Goal: Information Seeking & Learning: Learn about a topic

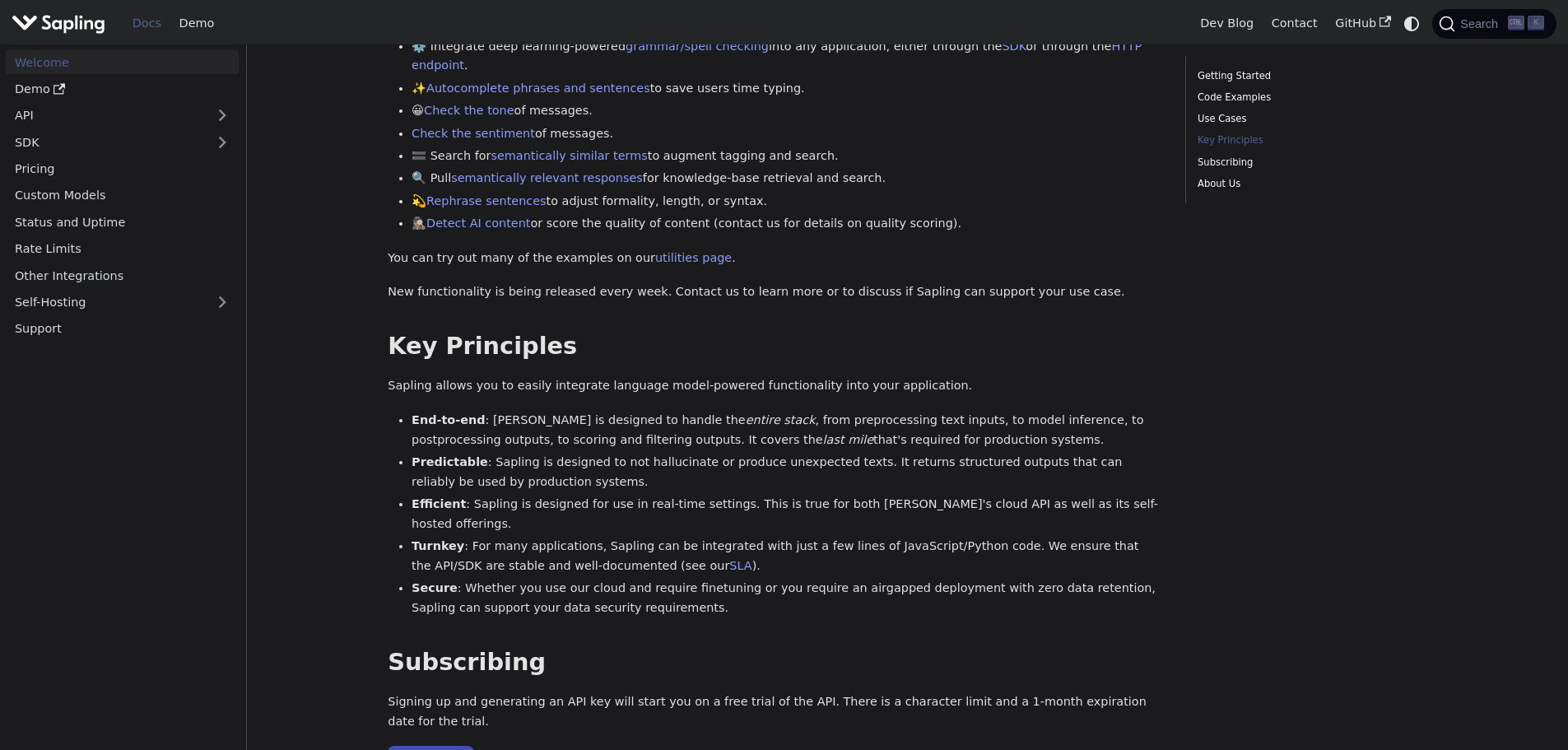
scroll to position [906, 0]
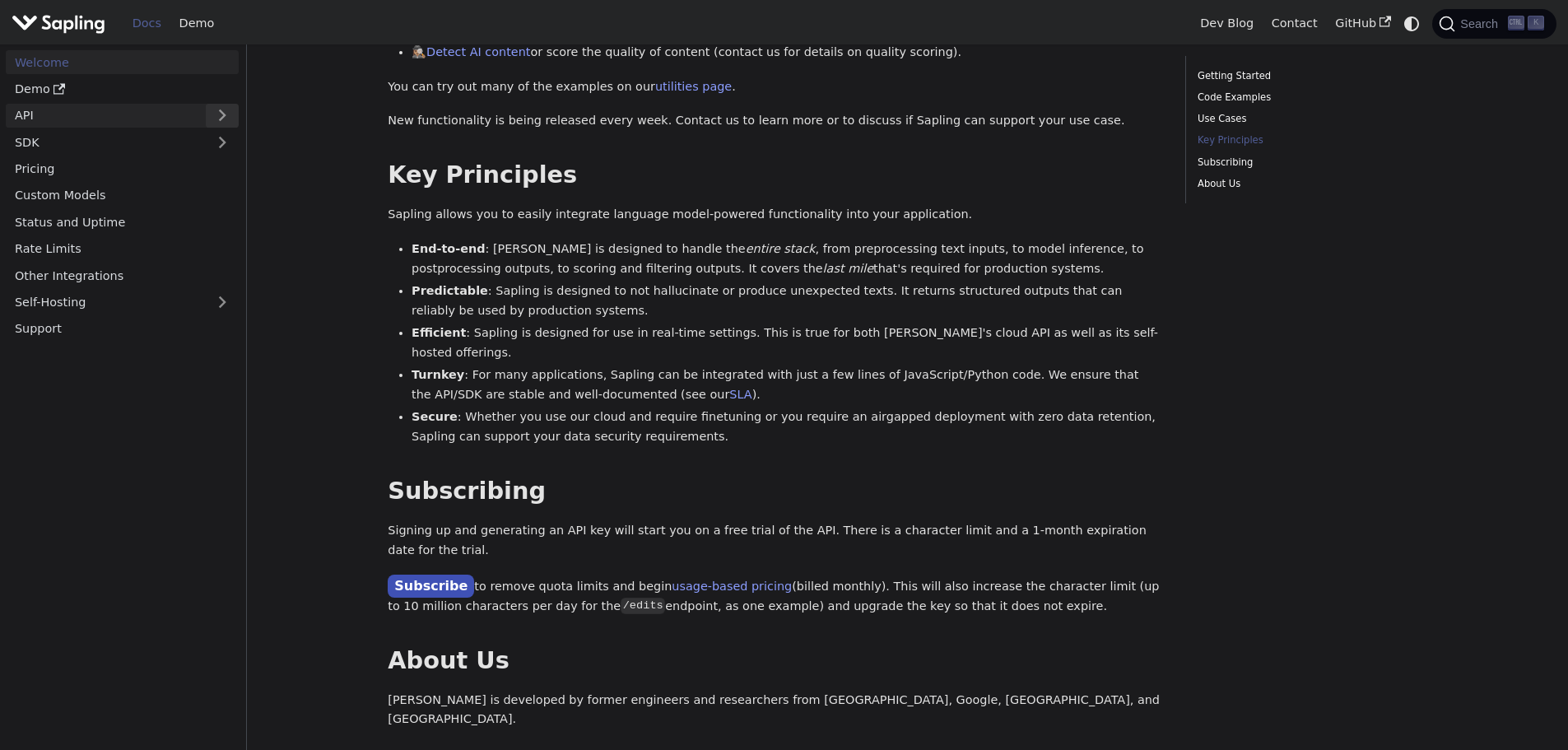
click at [224, 117] on button "Expand sidebar category 'API'" at bounding box center [222, 115] width 33 height 24
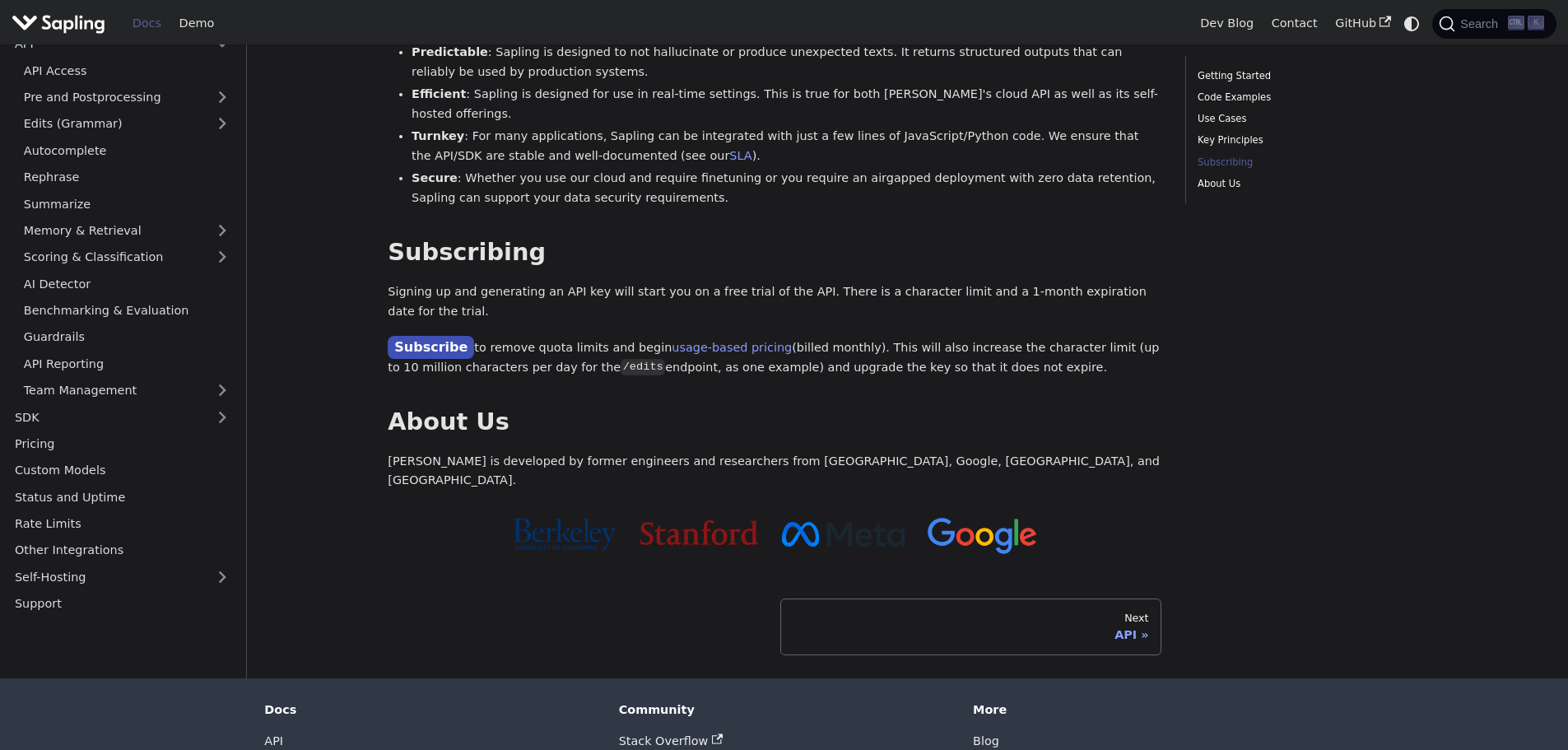
scroll to position [1152, 0]
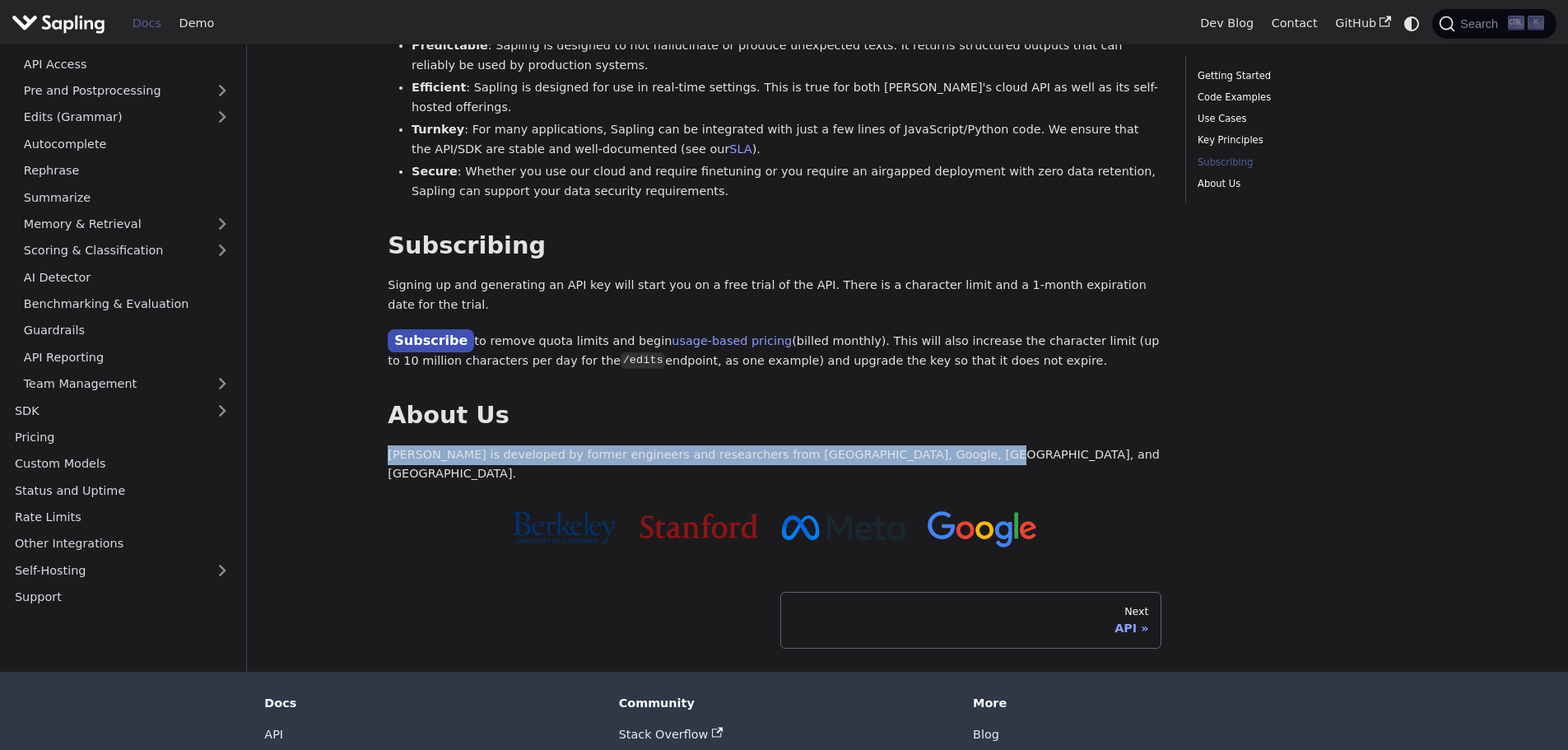
drag, startPoint x: 368, startPoint y: 377, endPoint x: 914, endPoint y: 382, distance: 546.0
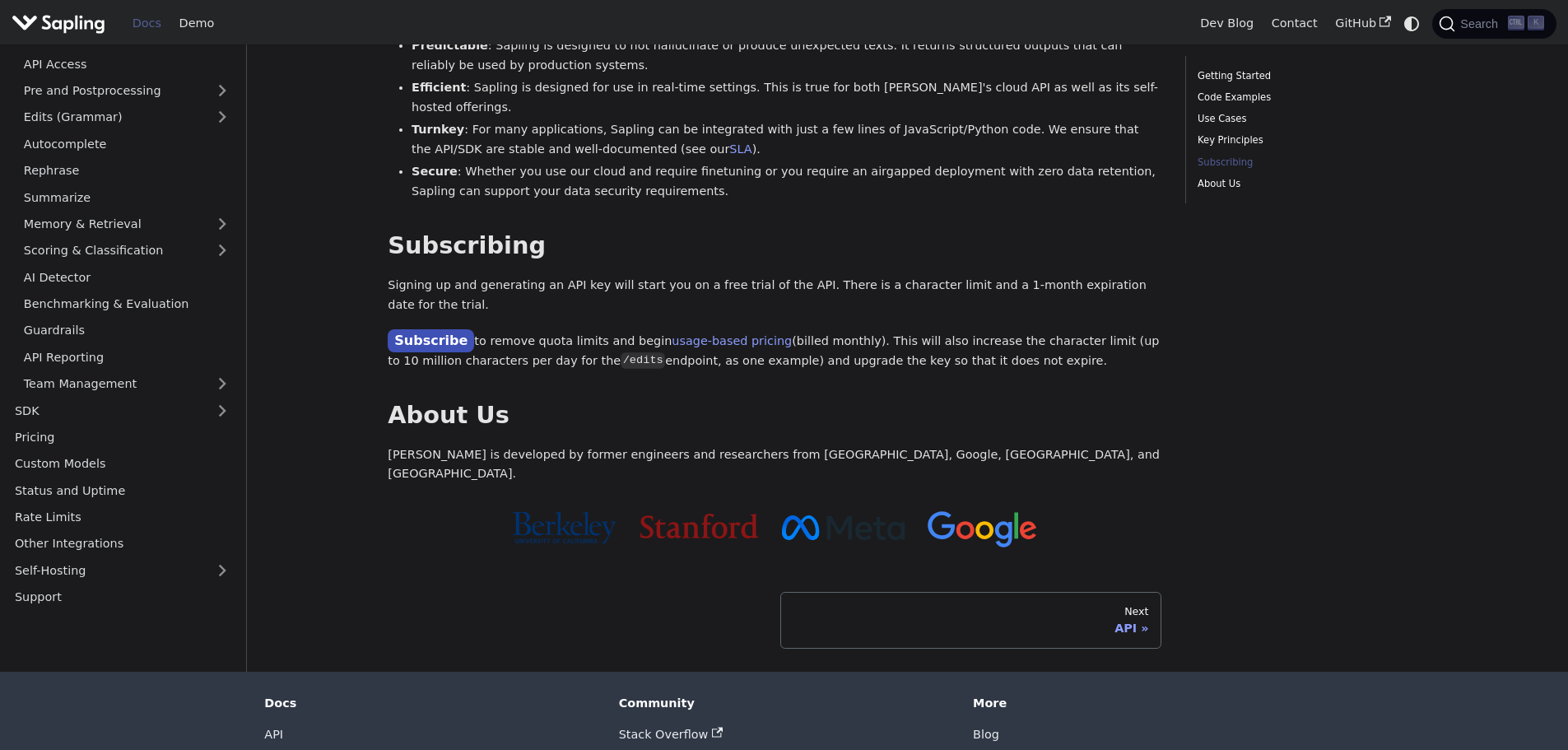
click at [919, 446] on p "Sapling is developed by former engineers and researchers from Berkeley, Google,…" at bounding box center [774, 465] width 773 height 40
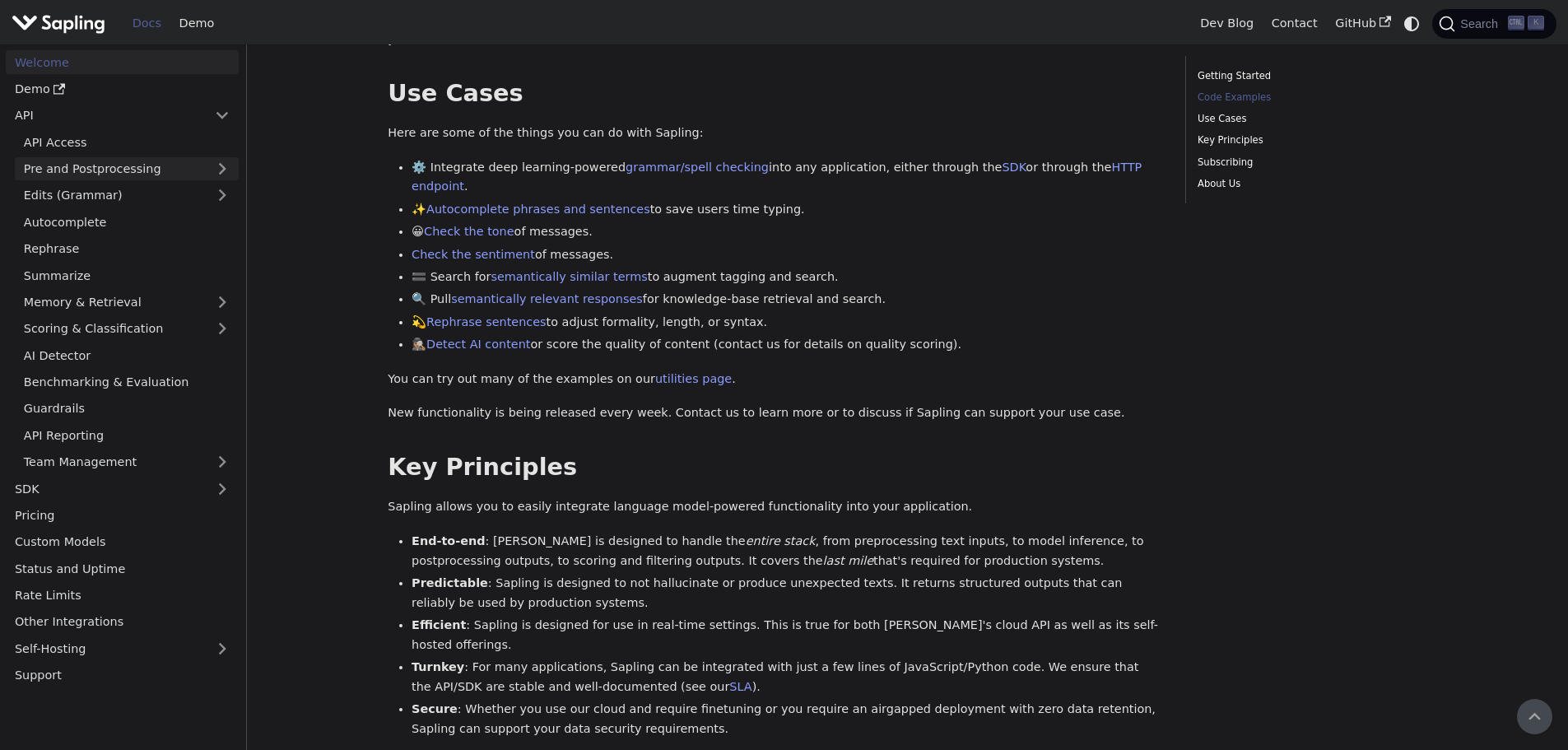
scroll to position [328, 0]
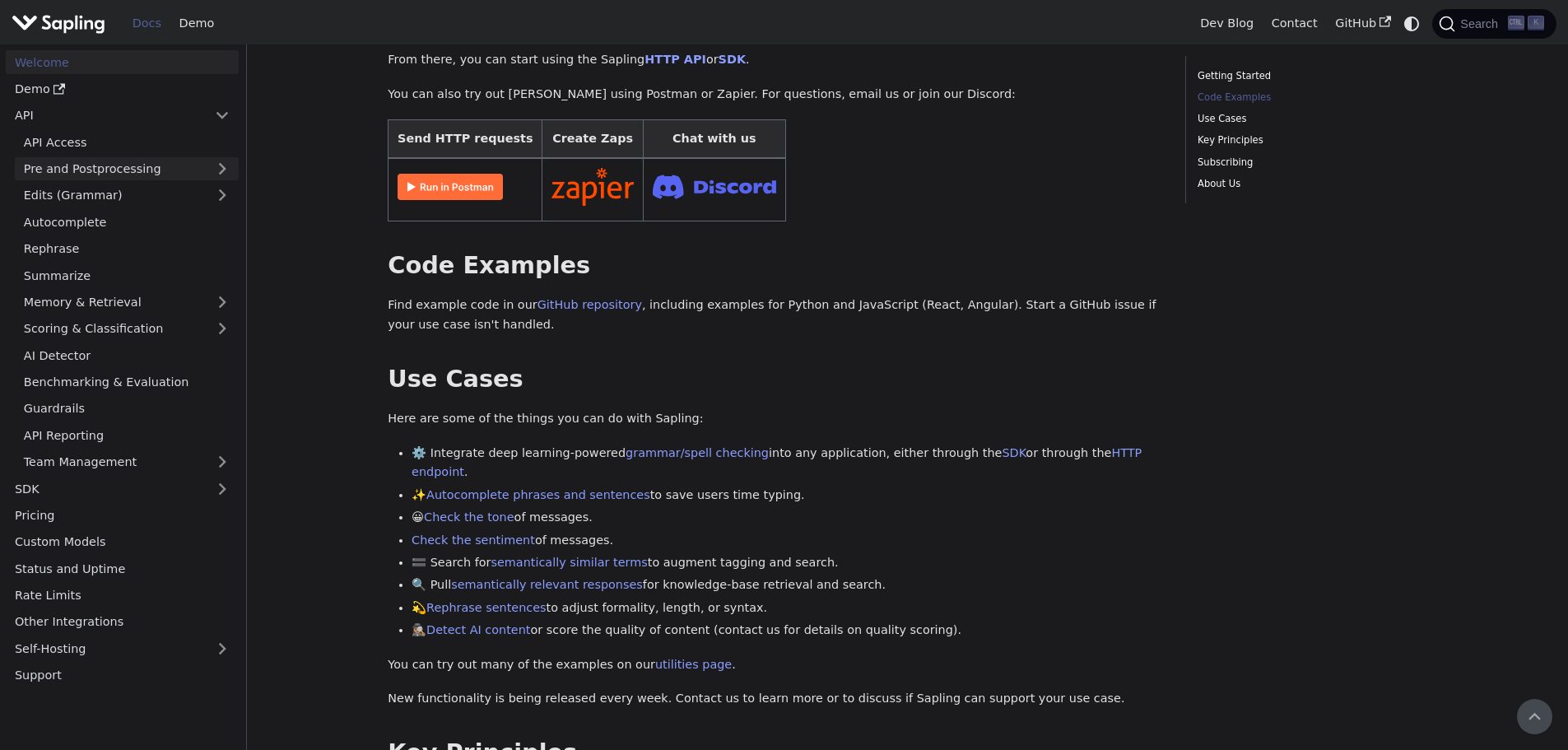
click at [220, 162] on link "Pre and Postprocessing" at bounding box center [127, 168] width 224 height 24
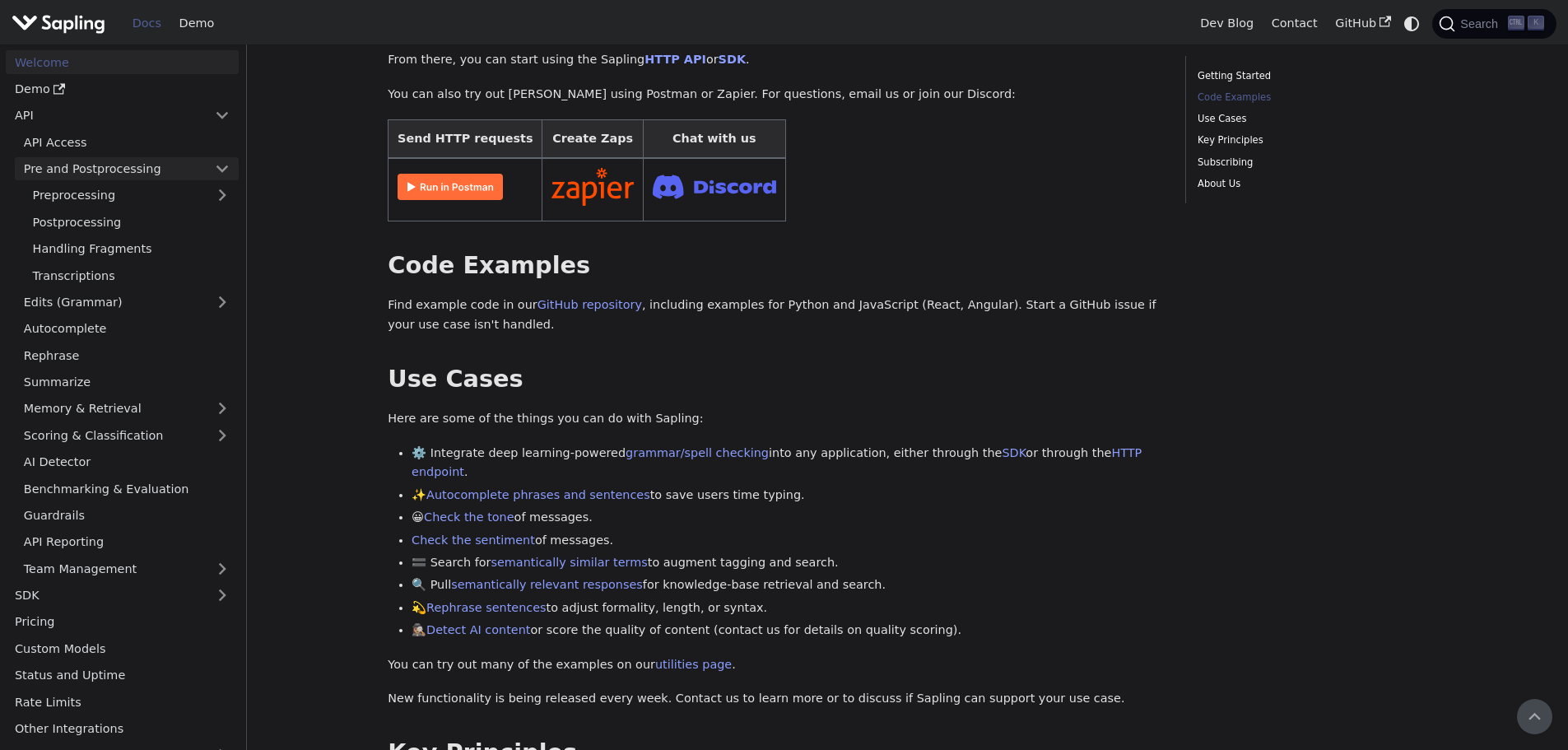
click at [219, 165] on link "Pre and Postprocessing" at bounding box center [127, 168] width 224 height 24
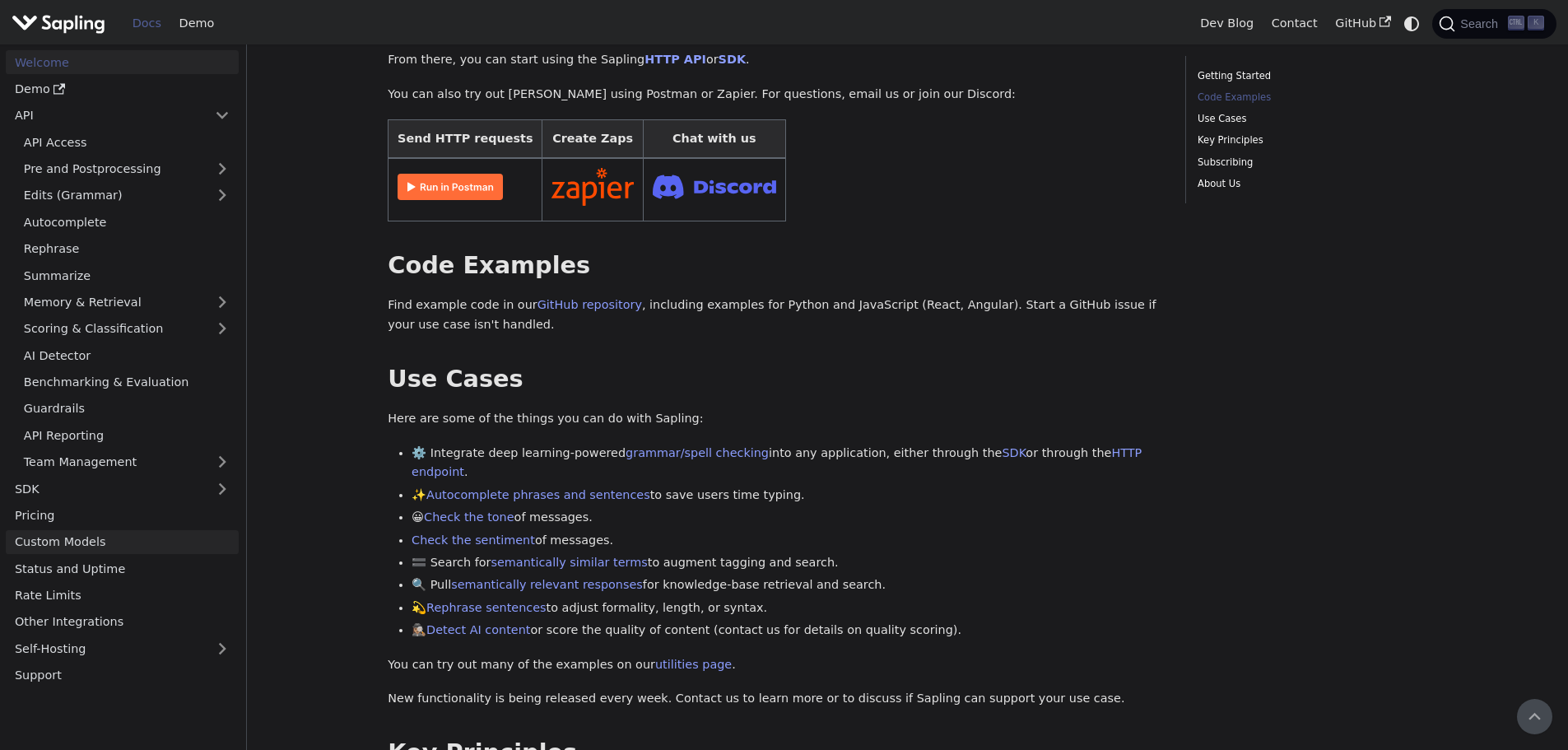
click at [164, 546] on link "Custom Models" at bounding box center [122, 542] width 233 height 24
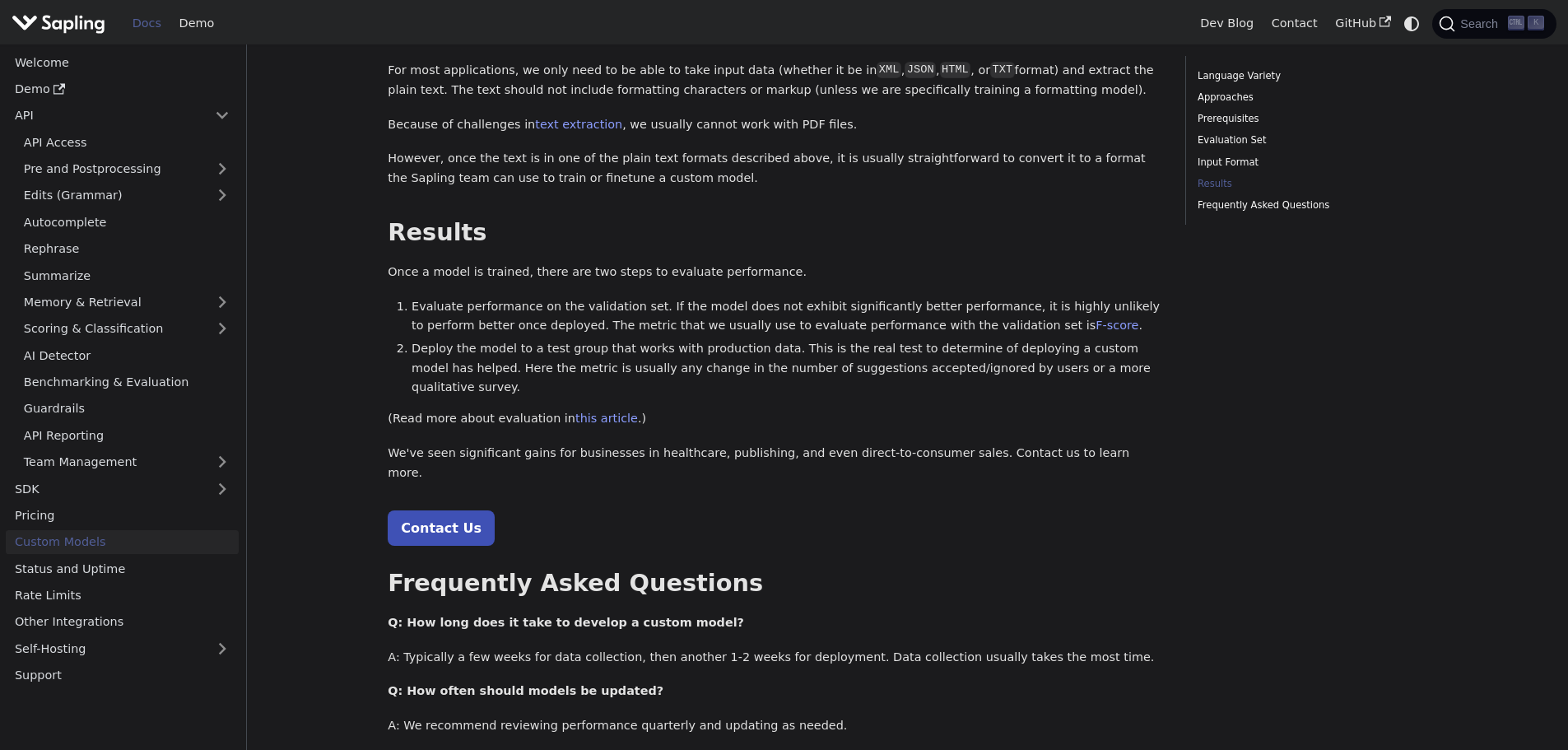
scroll to position [1753, 0]
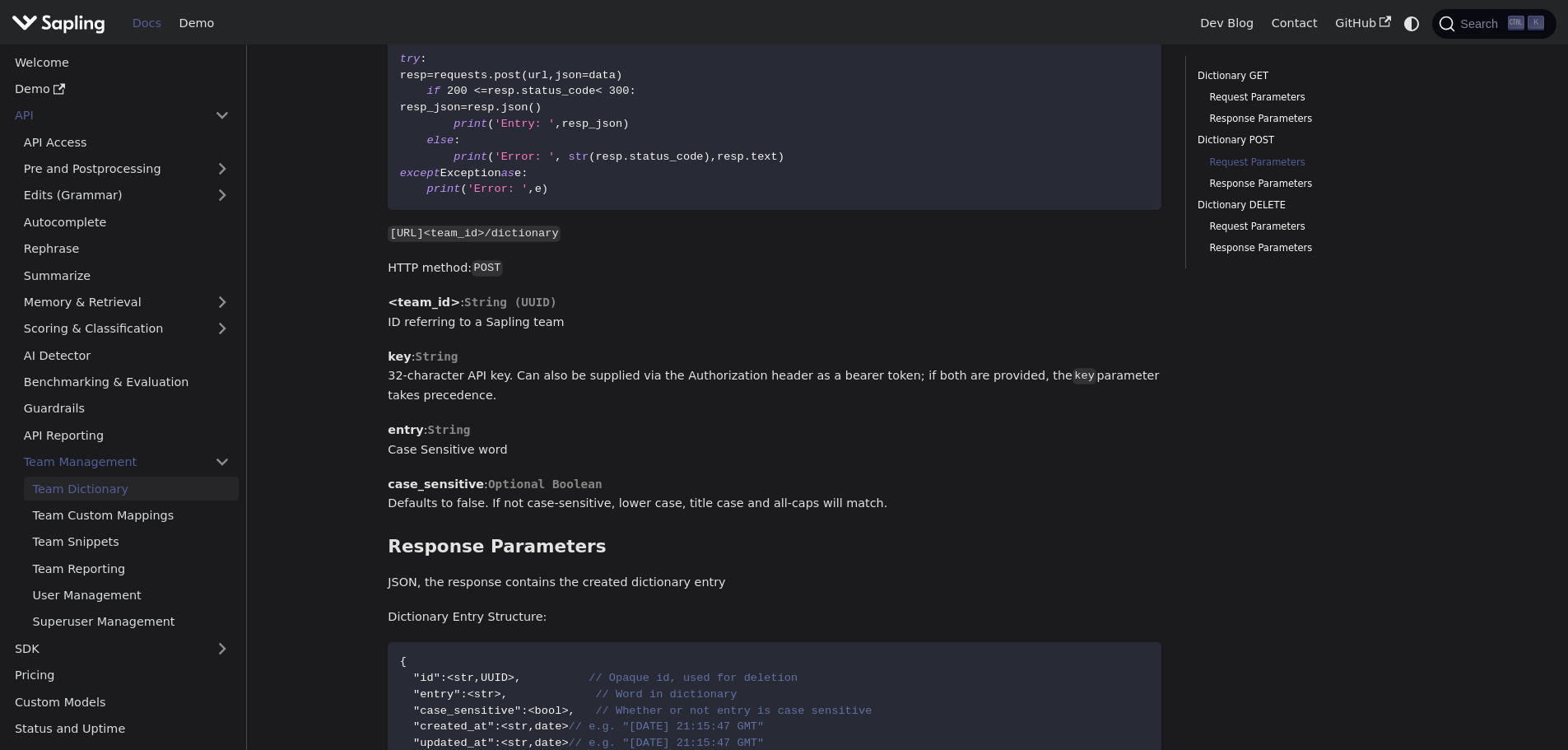
scroll to position [1400, 0]
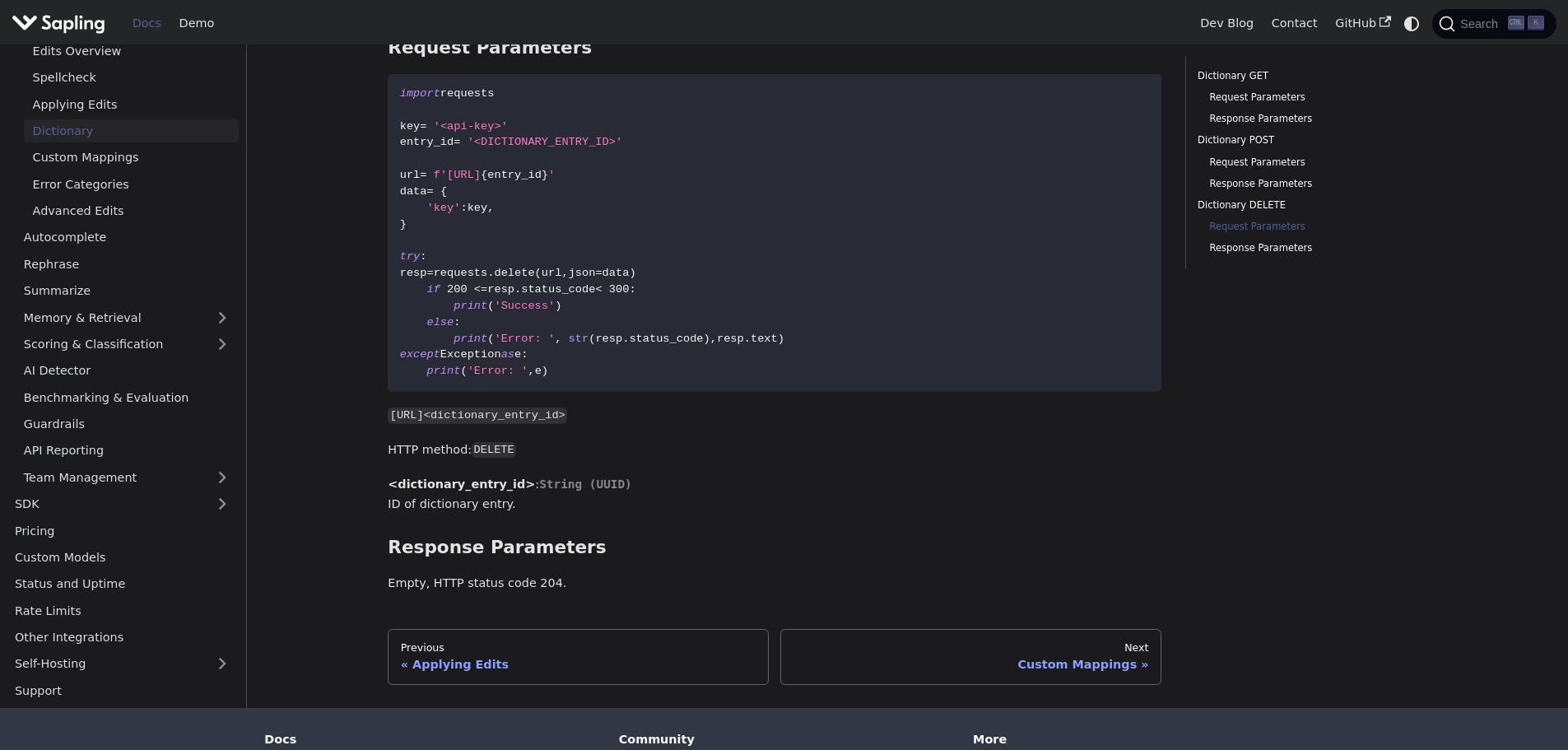
scroll to position [2130, 0]
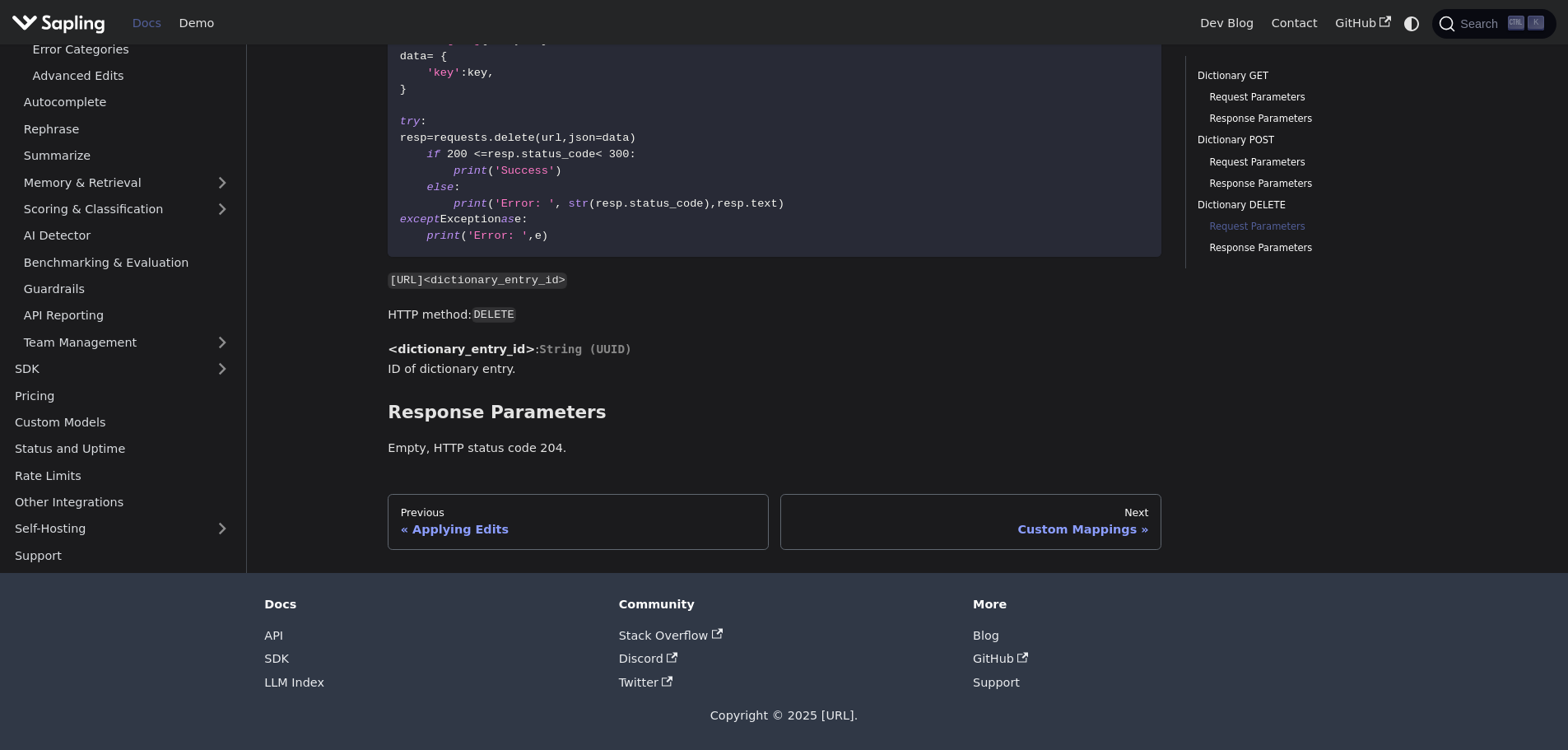
click at [86, 21] on img "Main" at bounding box center [58, 23] width 94 height 24
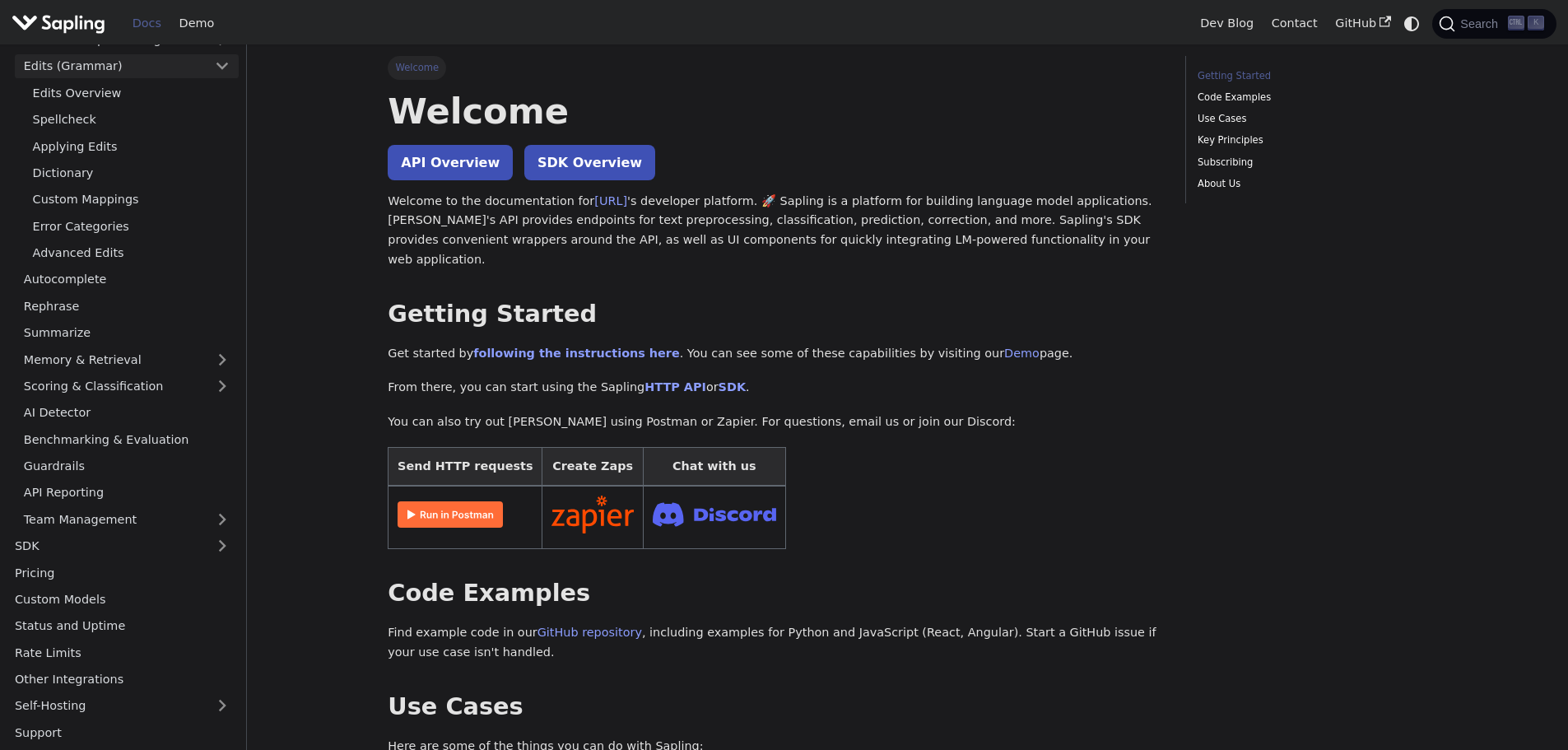
click at [154, 72] on link "Edits (Grammar)" at bounding box center [127, 66] width 224 height 24
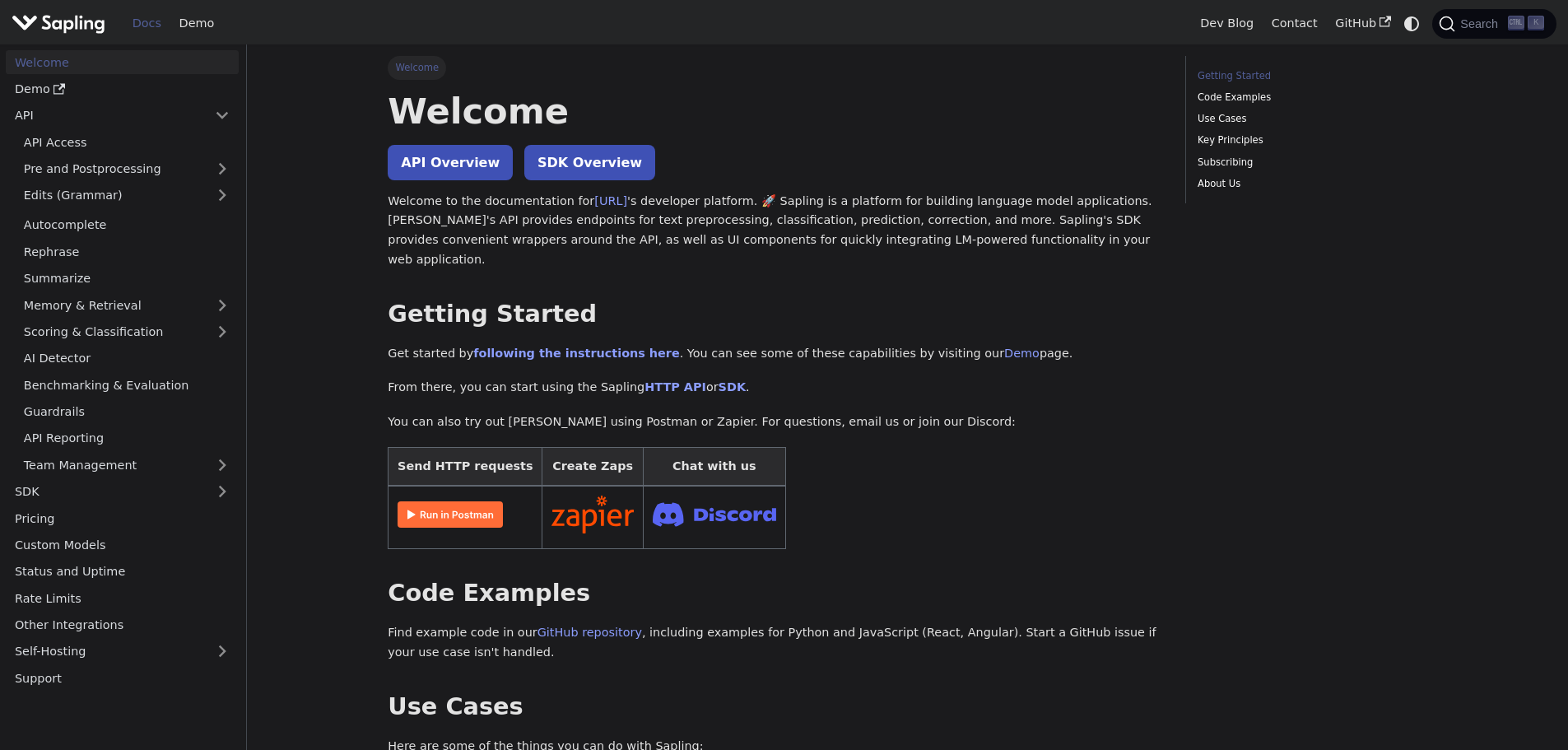
click at [154, 70] on link "Welcome" at bounding box center [122, 62] width 233 height 24
click at [142, 201] on link "Edits (Grammar)" at bounding box center [127, 195] width 224 height 24
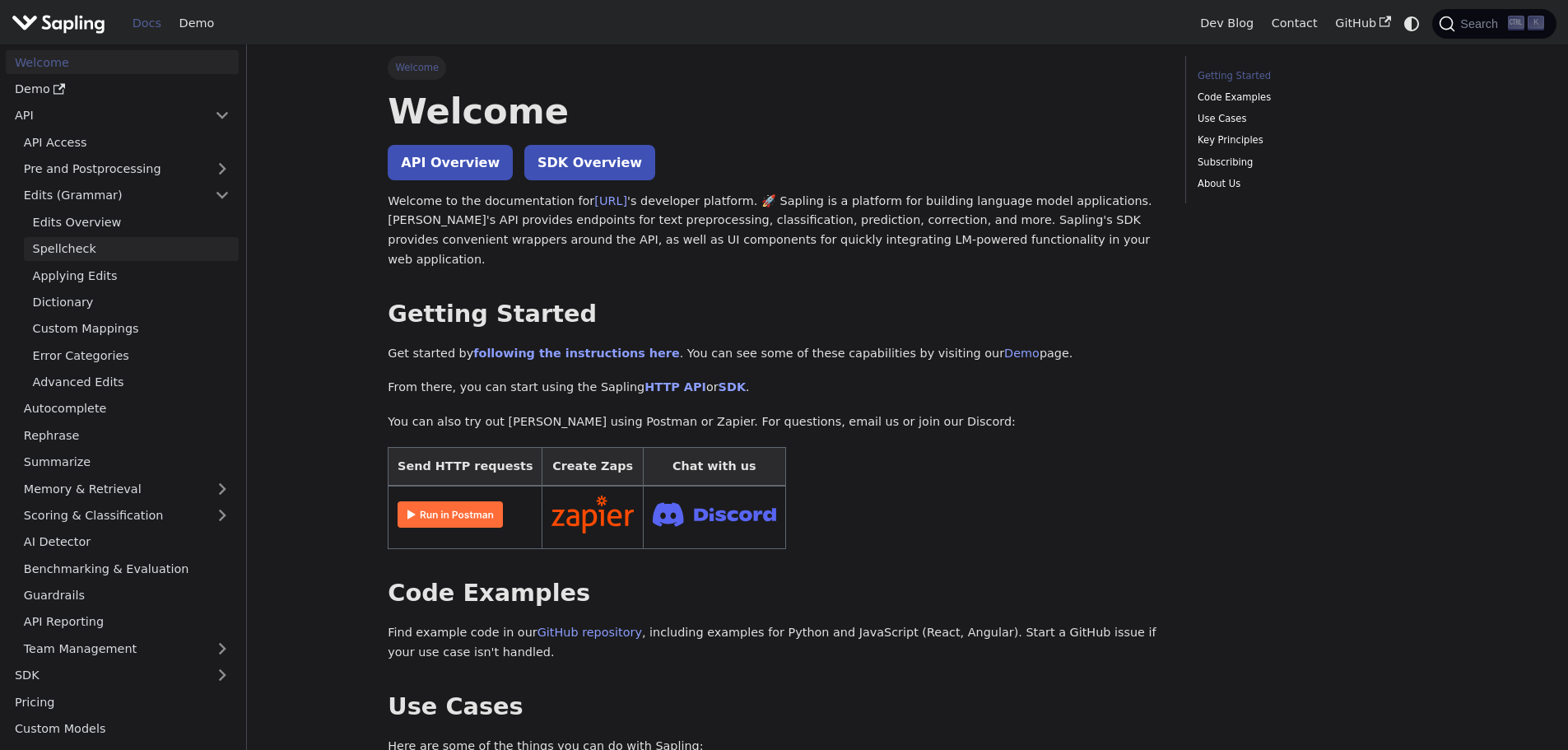
click at [93, 248] on link "Spellcheck" at bounding box center [131, 249] width 215 height 24
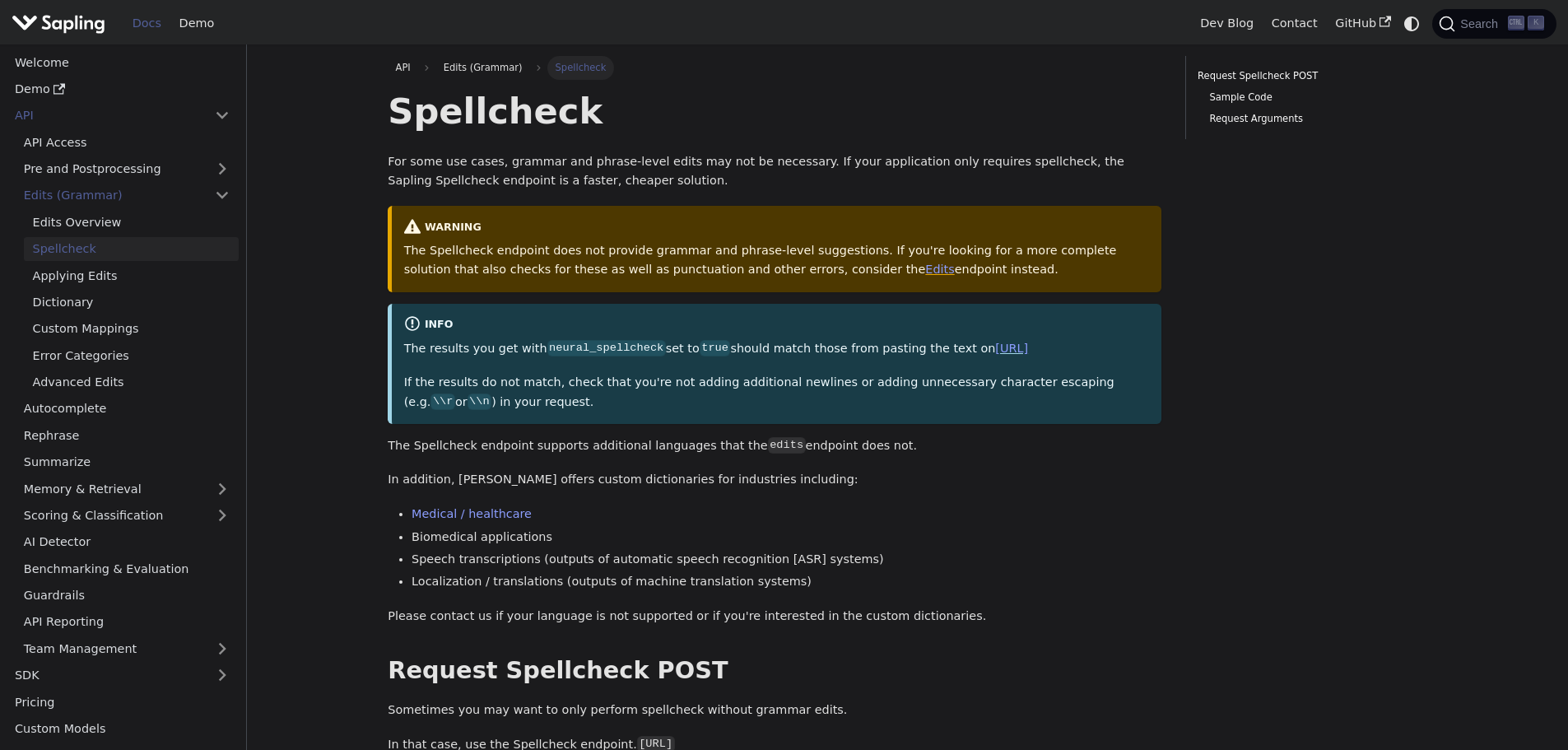
drag, startPoint x: 93, startPoint y: 248, endPoint x: 345, endPoint y: 167, distance: 264.7
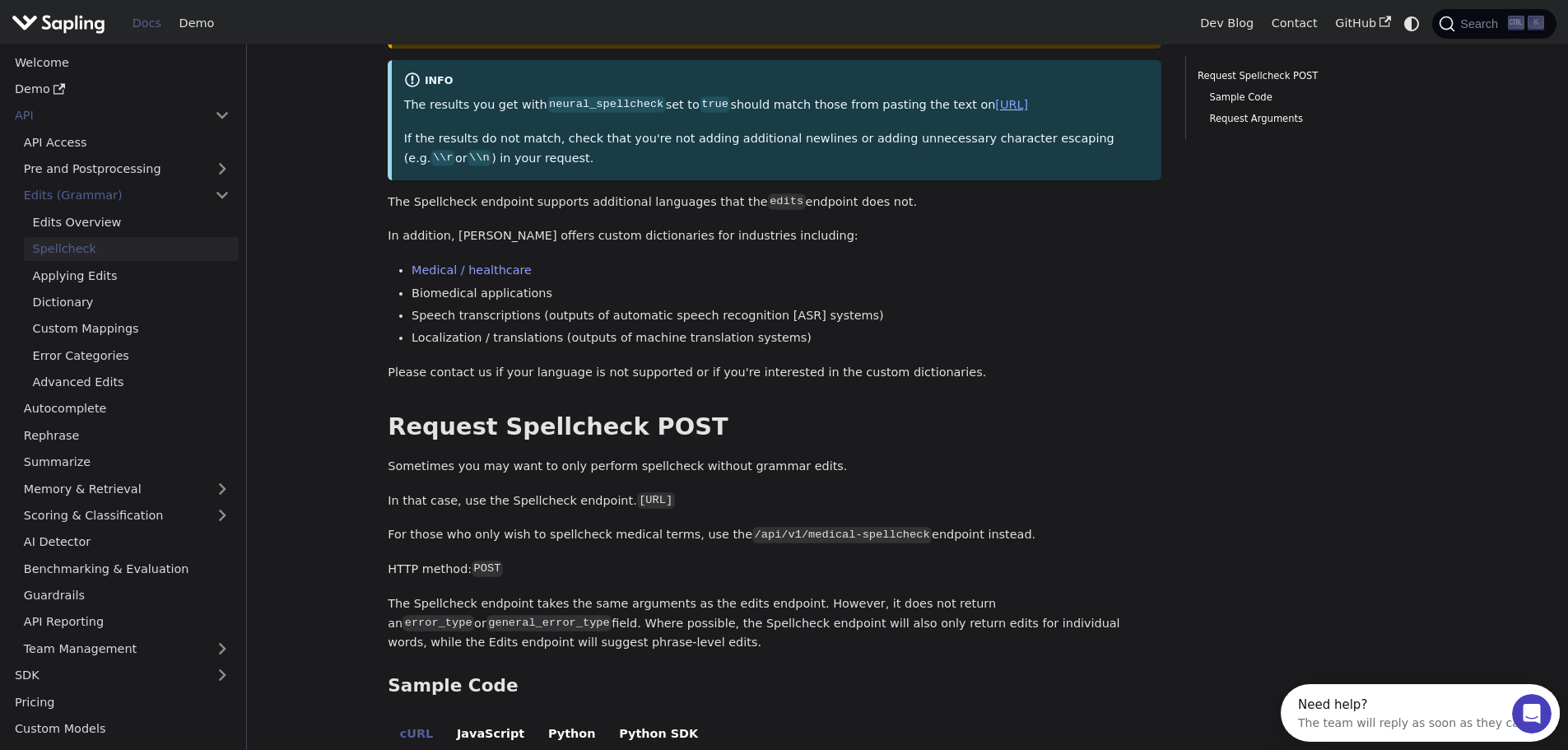
scroll to position [247, 0]
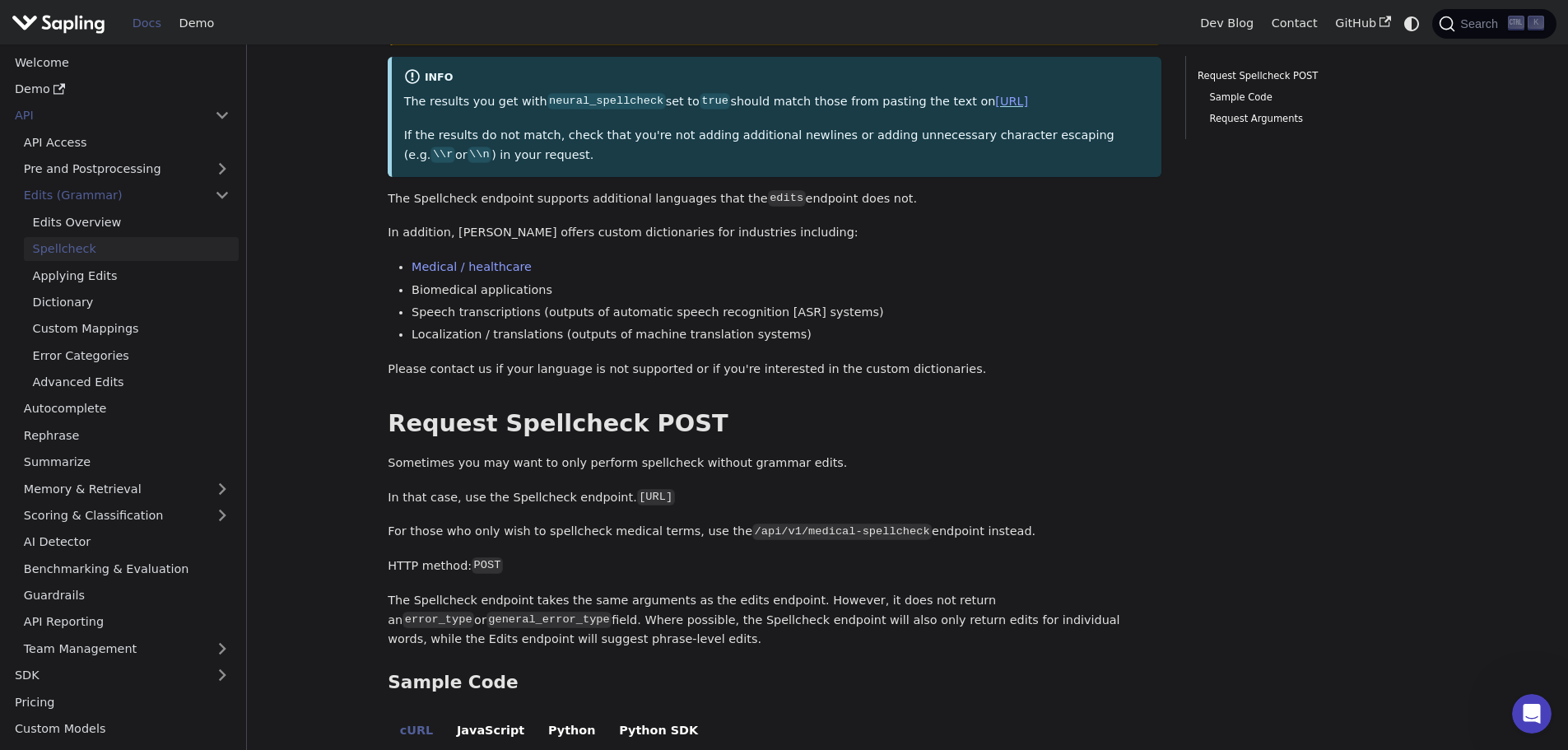
drag, startPoint x: 395, startPoint y: 207, endPoint x: 866, endPoint y: 182, distance: 471.7
click at [799, 258] on li "Medical / healthcare" at bounding box center [786, 268] width 750 height 19
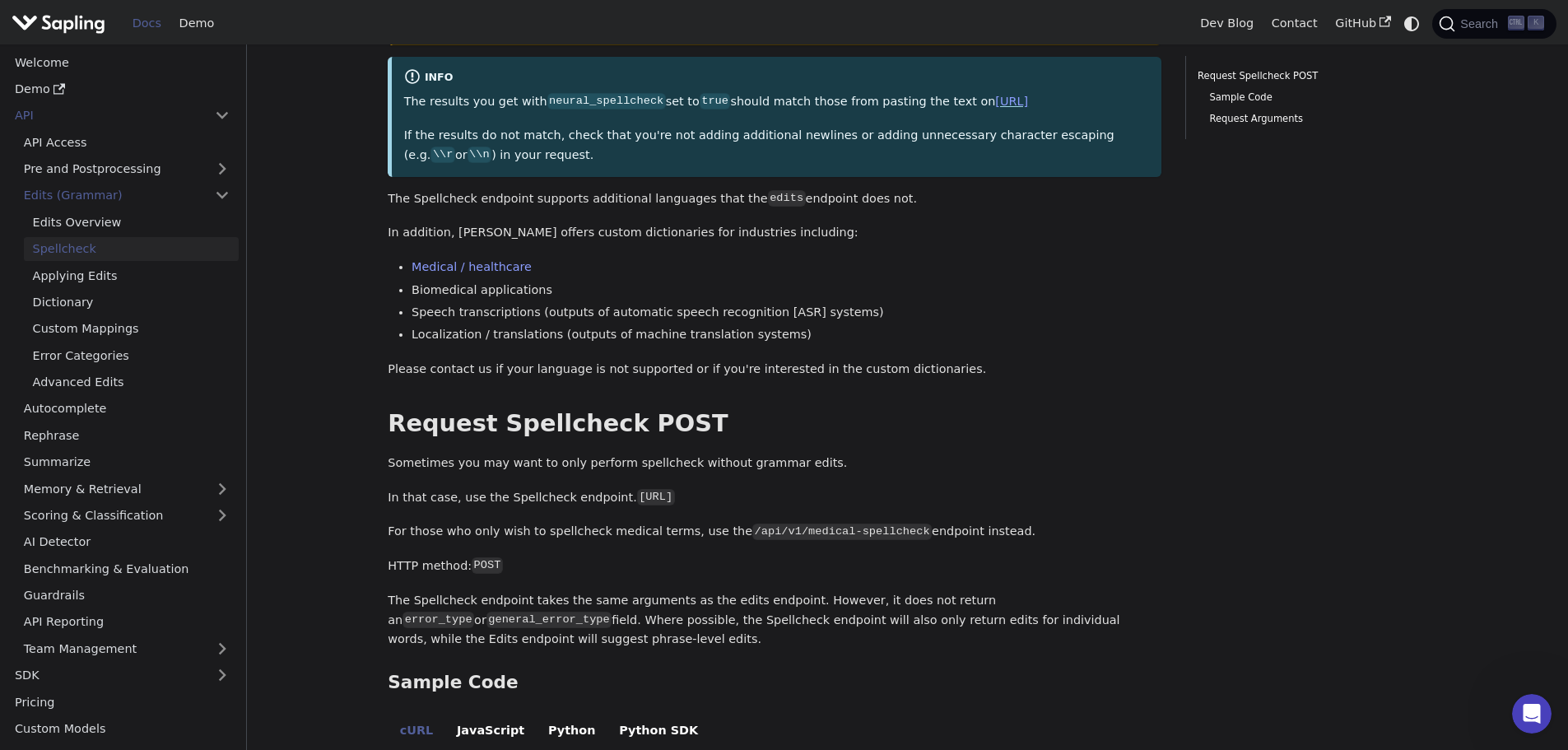
click at [773, 234] on p "In addition, [PERSON_NAME] offers custom dictionaries for industries including:" at bounding box center [774, 233] width 773 height 19
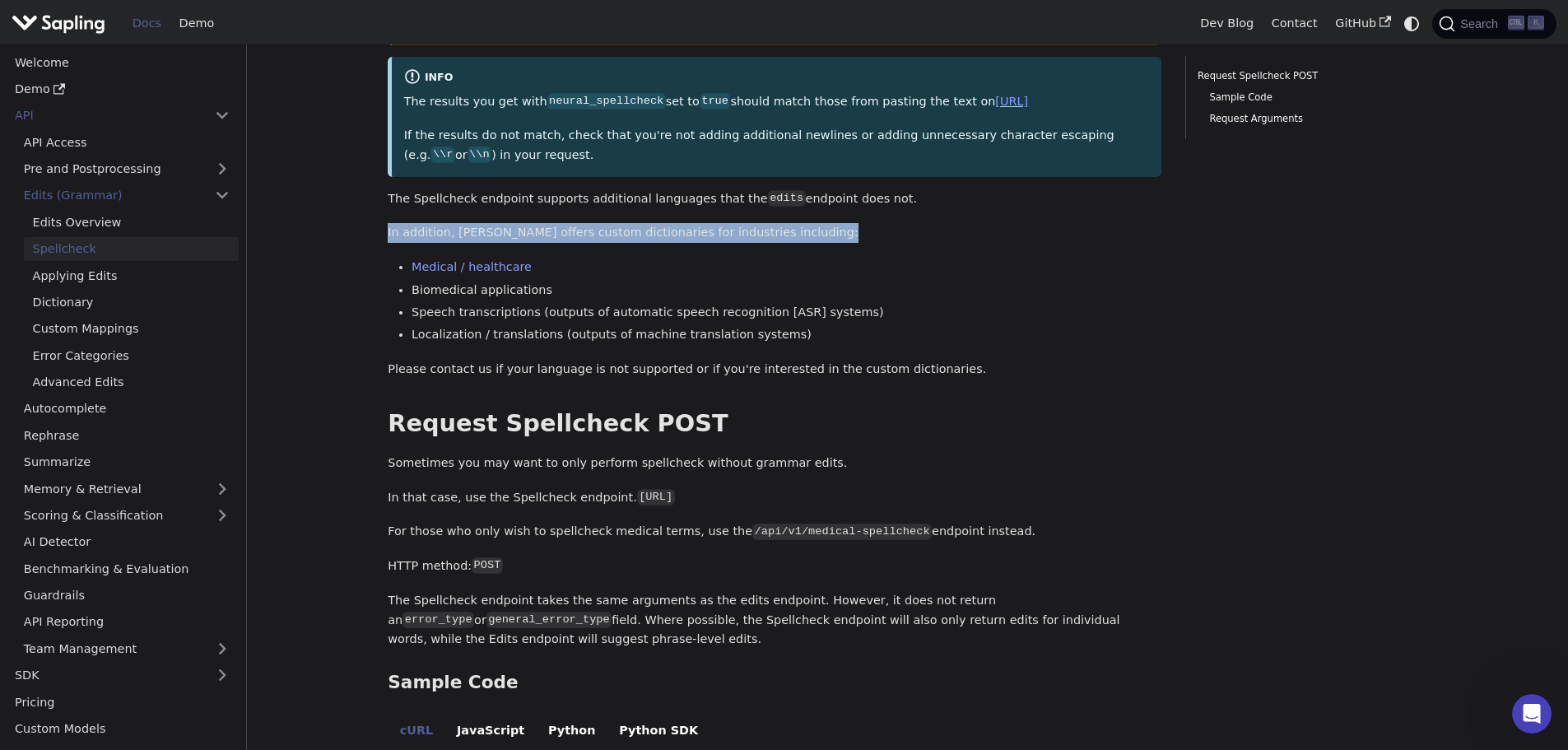
click at [773, 234] on p "In addition, [PERSON_NAME] offers custom dictionaries for industries including:" at bounding box center [774, 233] width 773 height 19
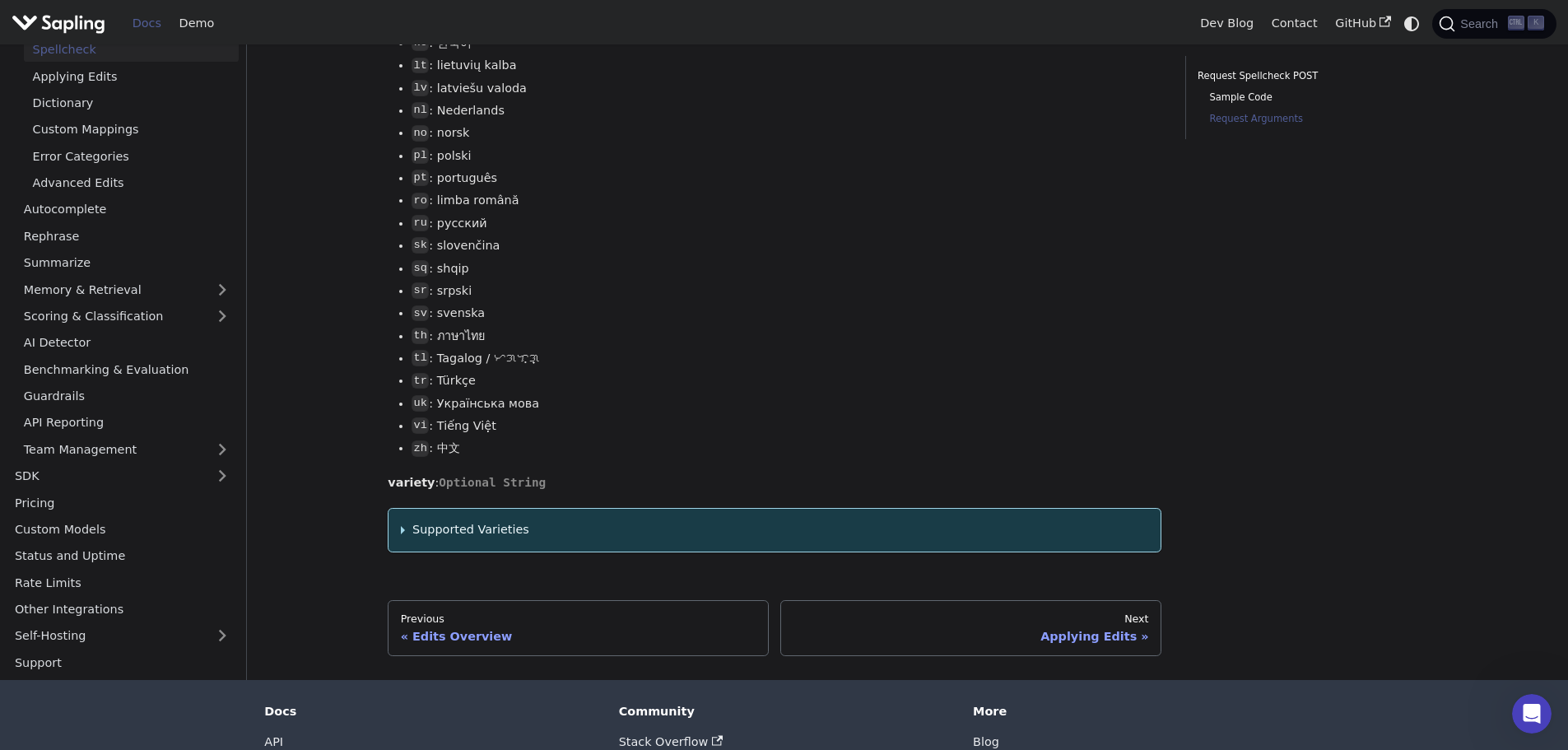
scroll to position [2339, 0]
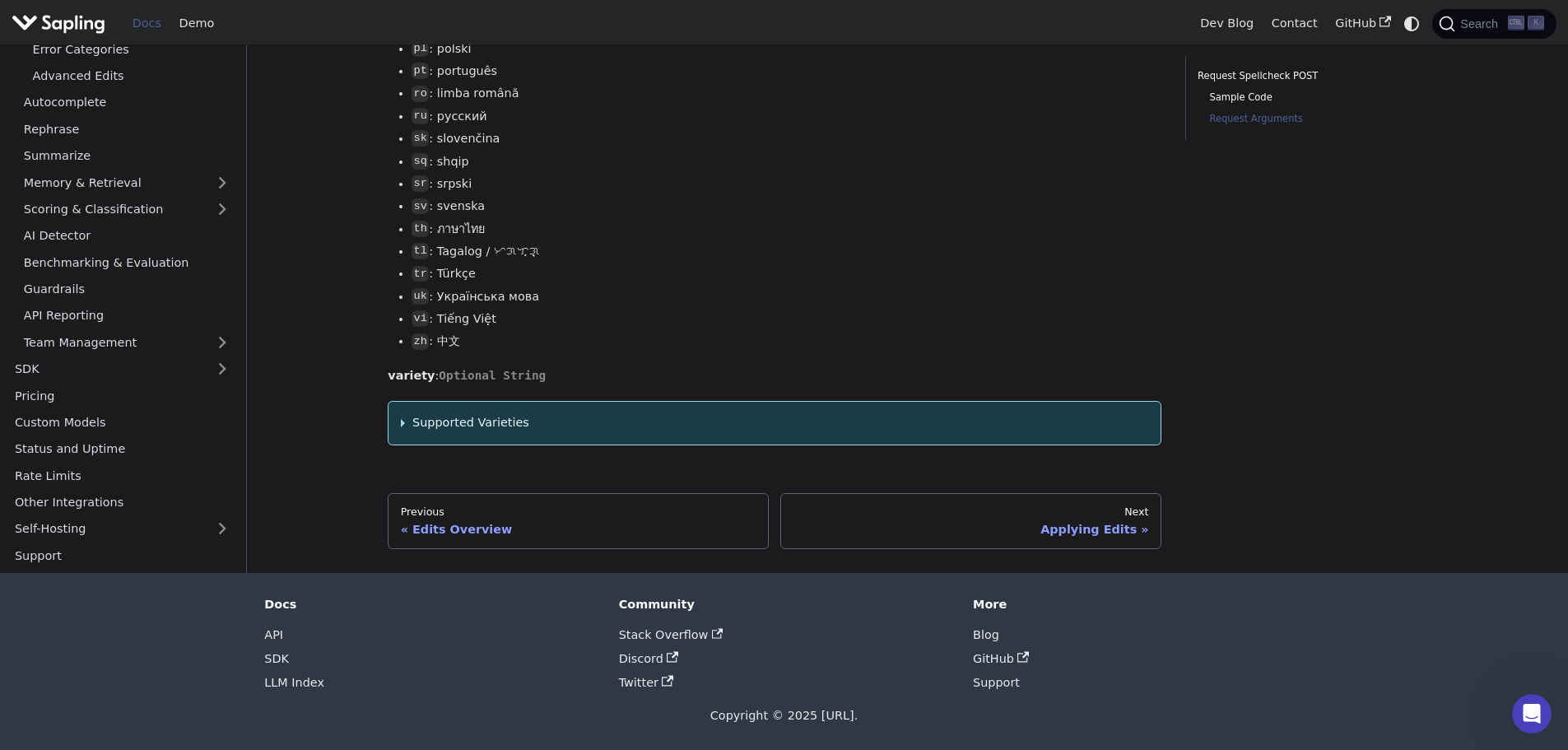
click at [462, 420] on summary "Supported Varieties" at bounding box center [775, 423] width 749 height 19
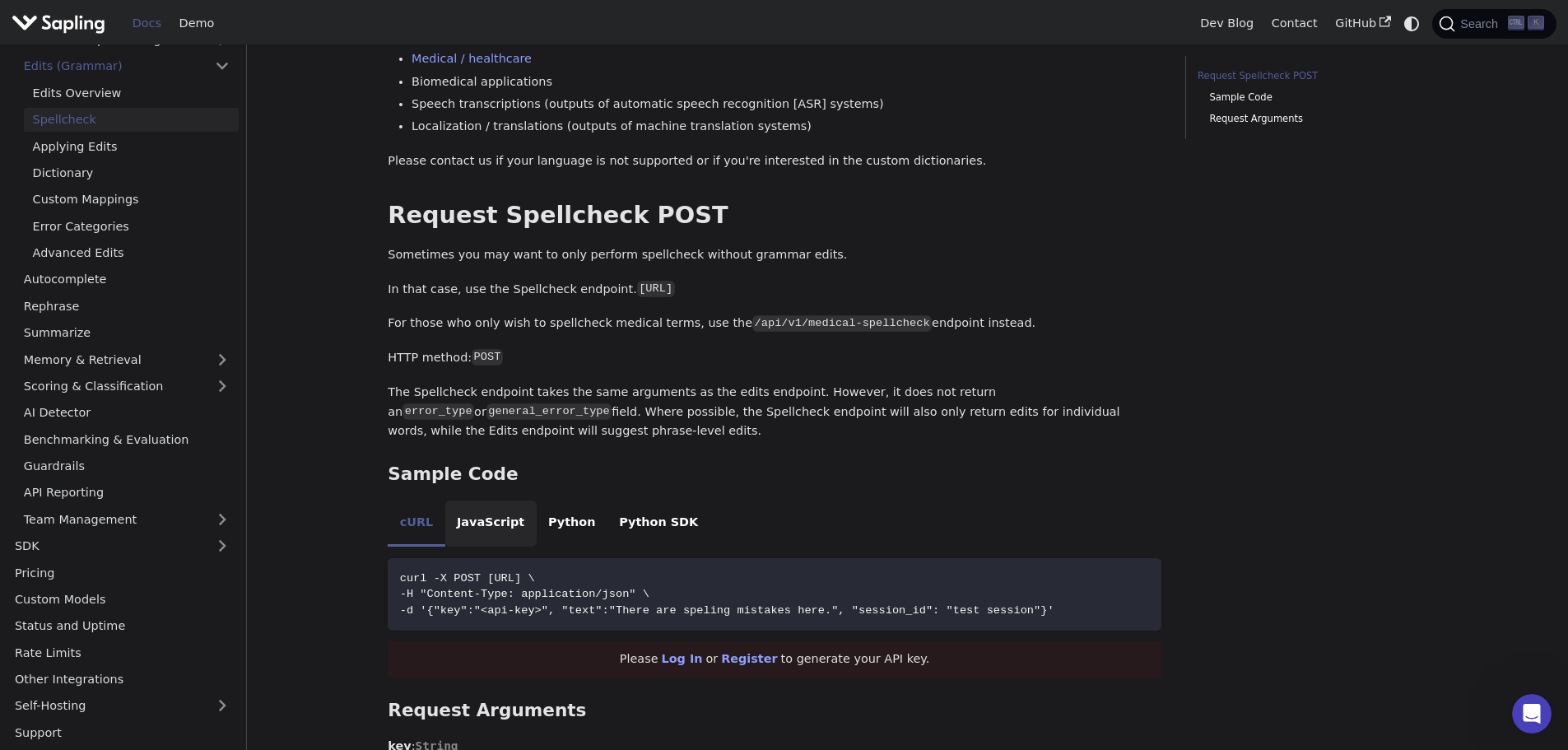
scroll to position [494, 0]
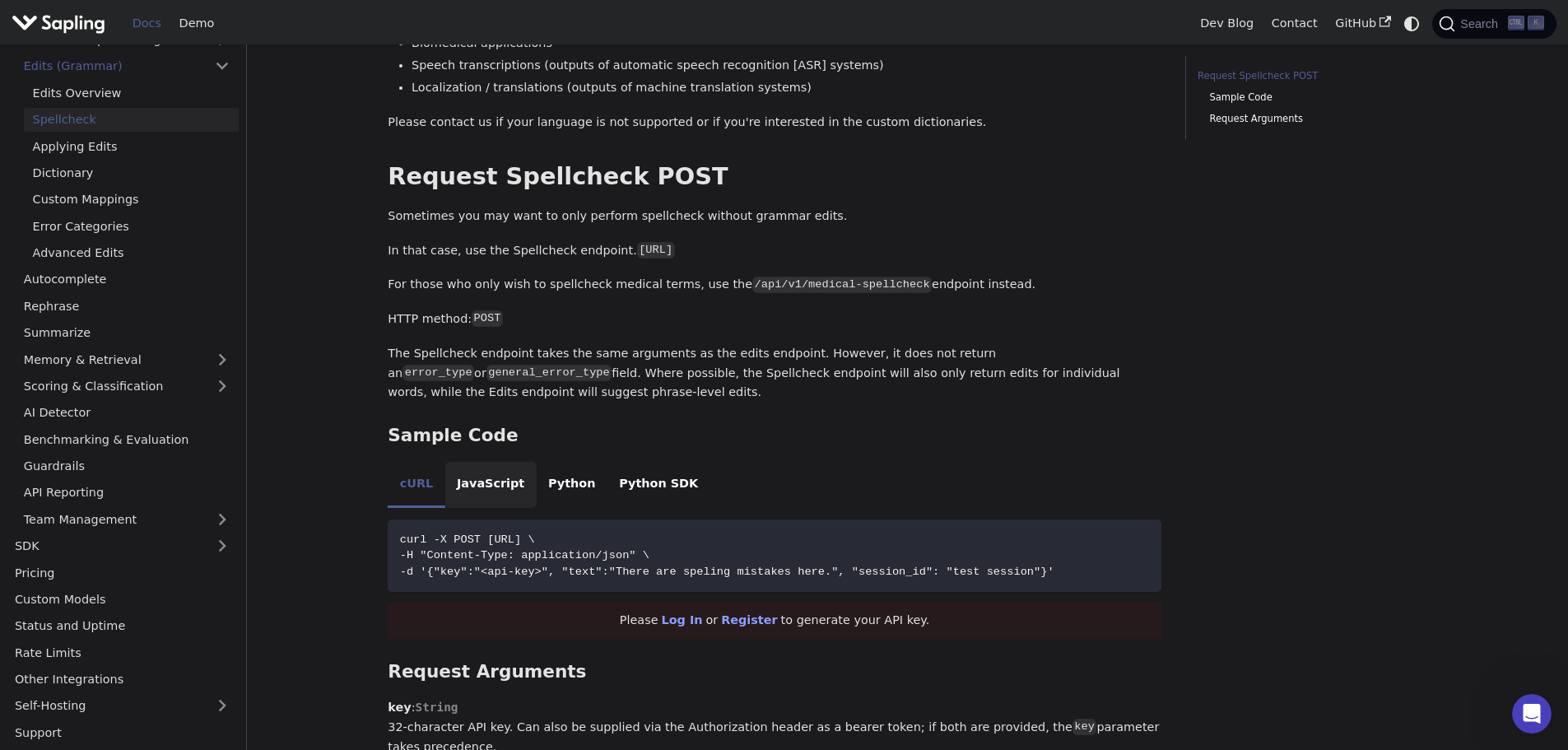
click at [481, 487] on li "JavaScript" at bounding box center [492, 485] width 92 height 46
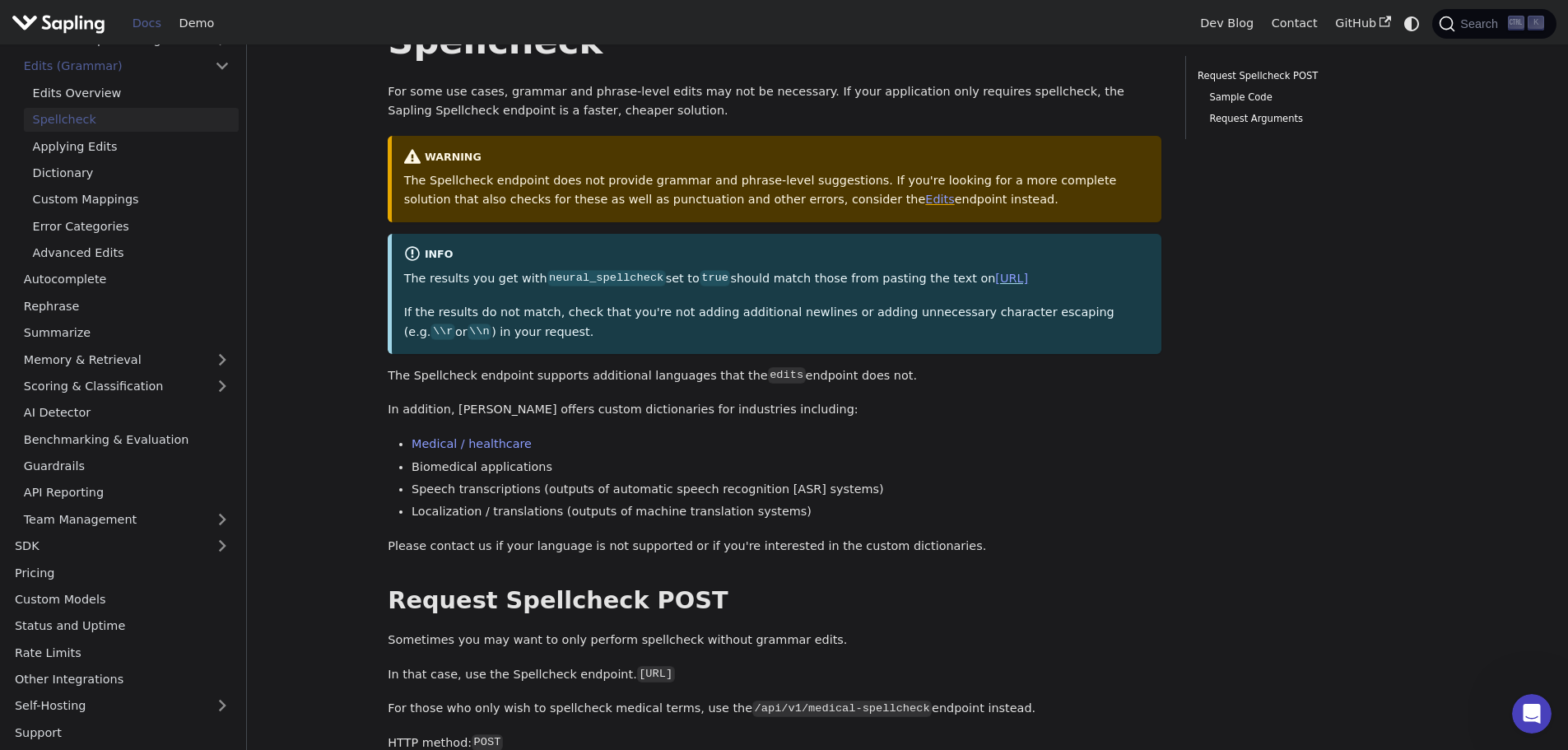
scroll to position [0, 0]
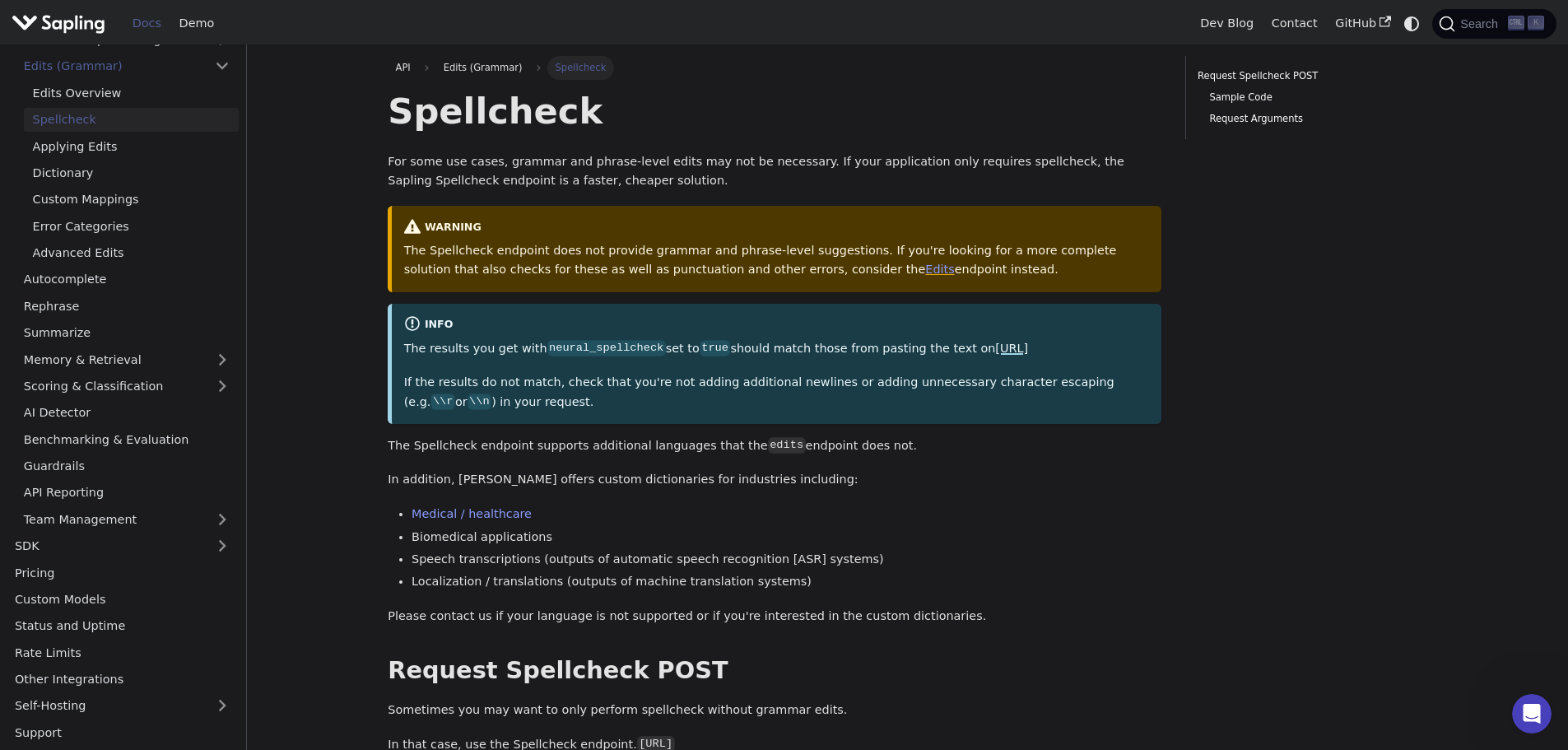
click at [1010, 346] on link "[URL]" at bounding box center [1011, 348] width 33 height 13
click at [484, 517] on link "Medical / healthcare" at bounding box center [471, 514] width 120 height 13
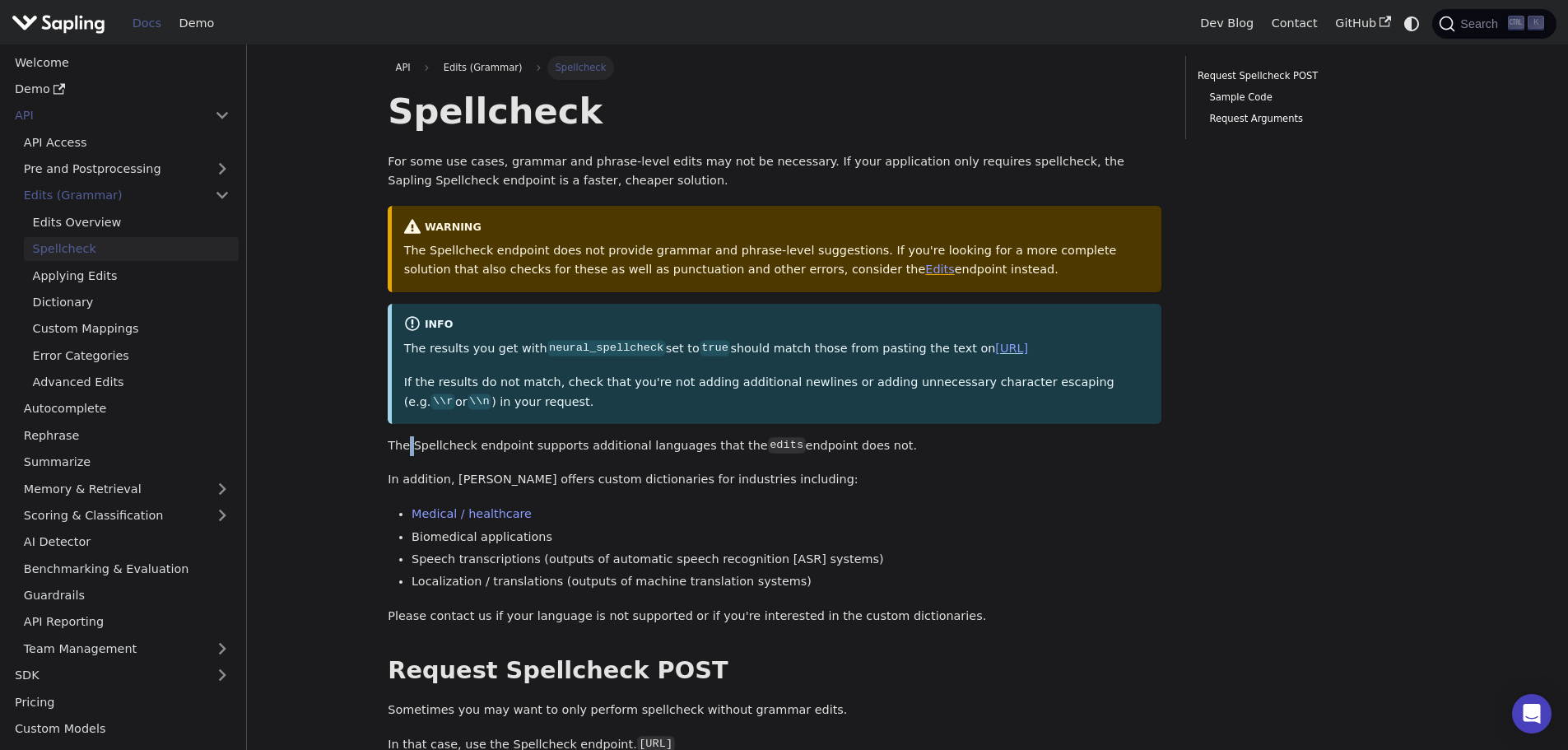
click at [406, 443] on p "The Spellcheck endpoint supports additional languages that the edits endpoint d…" at bounding box center [774, 446] width 773 height 19
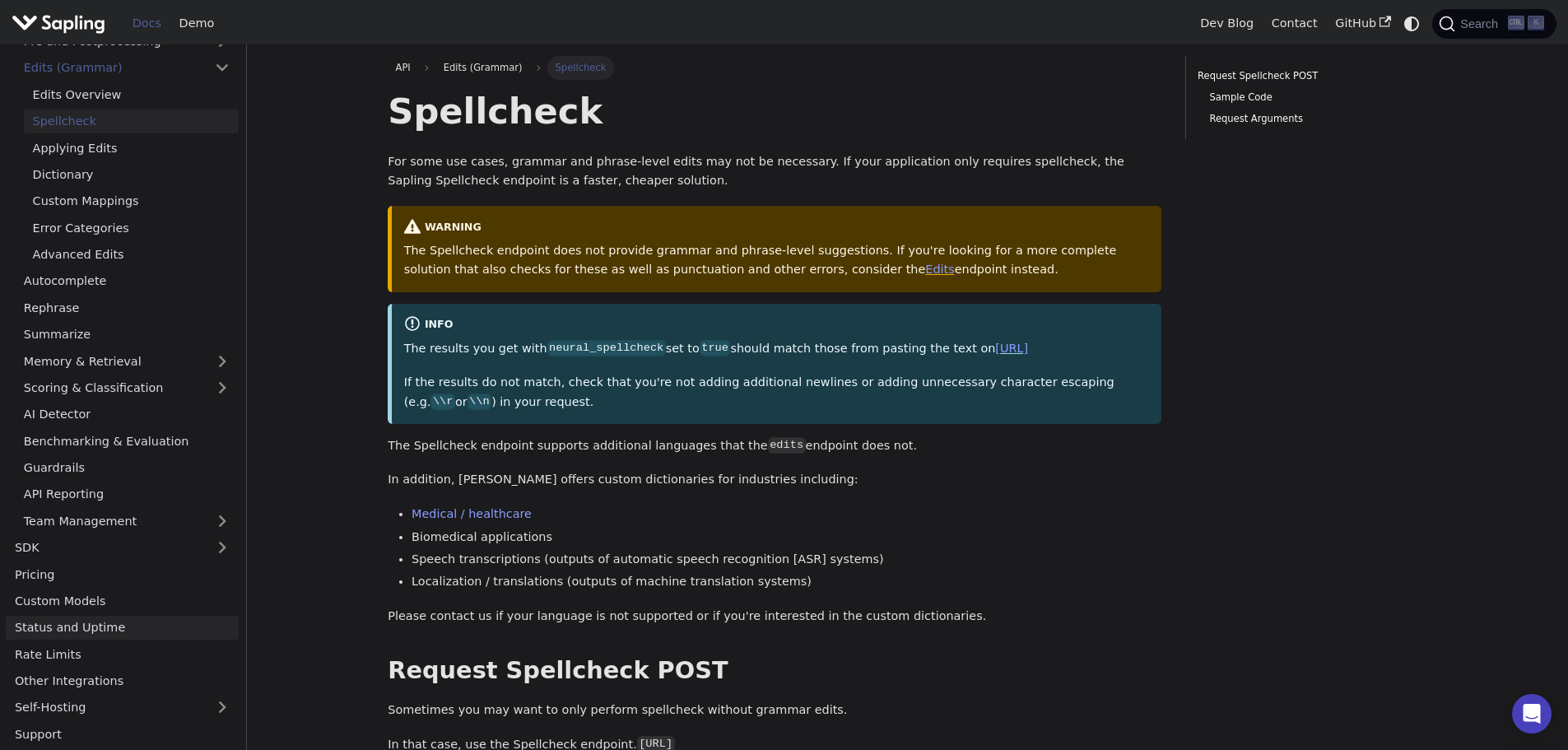
scroll to position [130, 0]
click at [68, 572] on link "Pricing" at bounding box center [122, 572] width 233 height 24
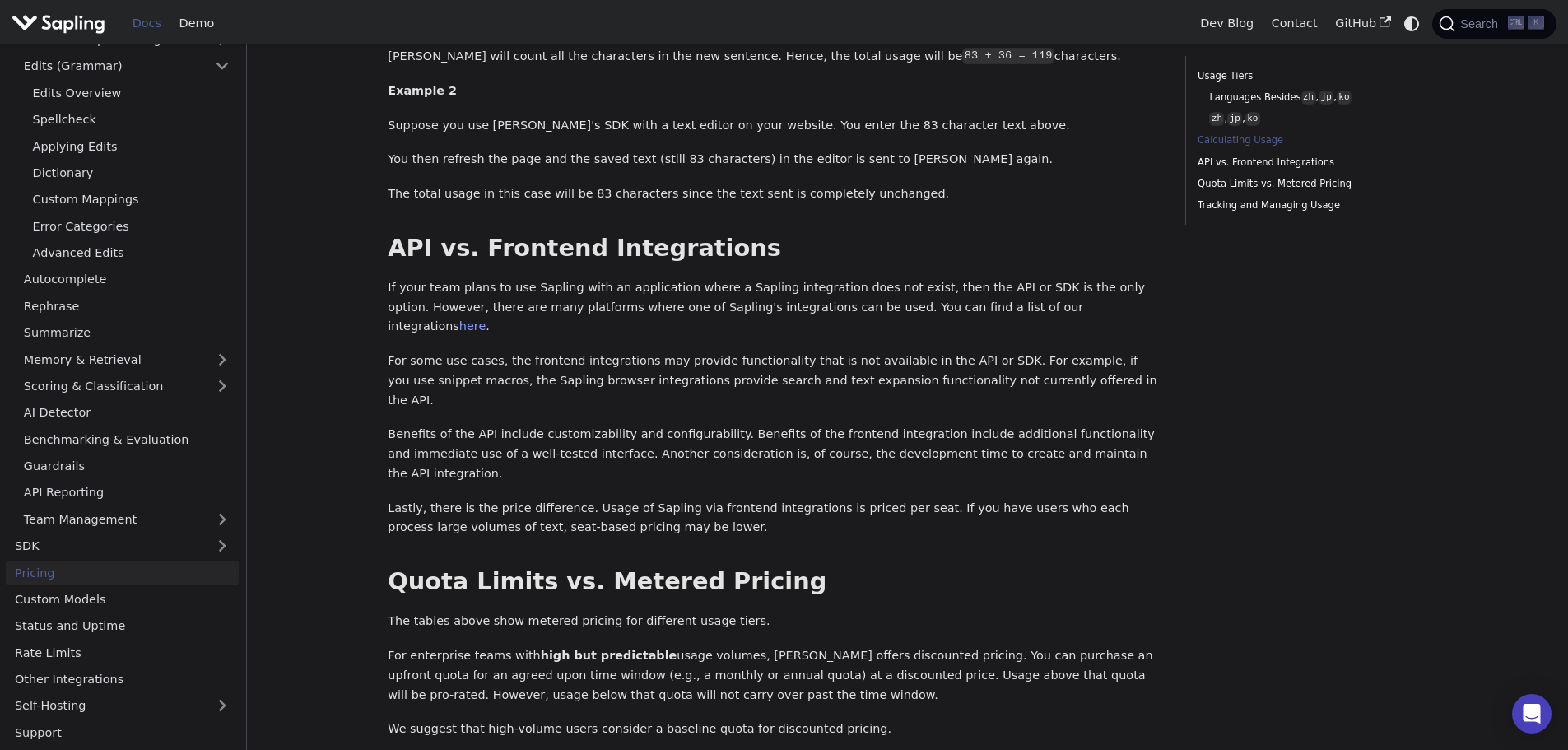
scroll to position [1730, 0]
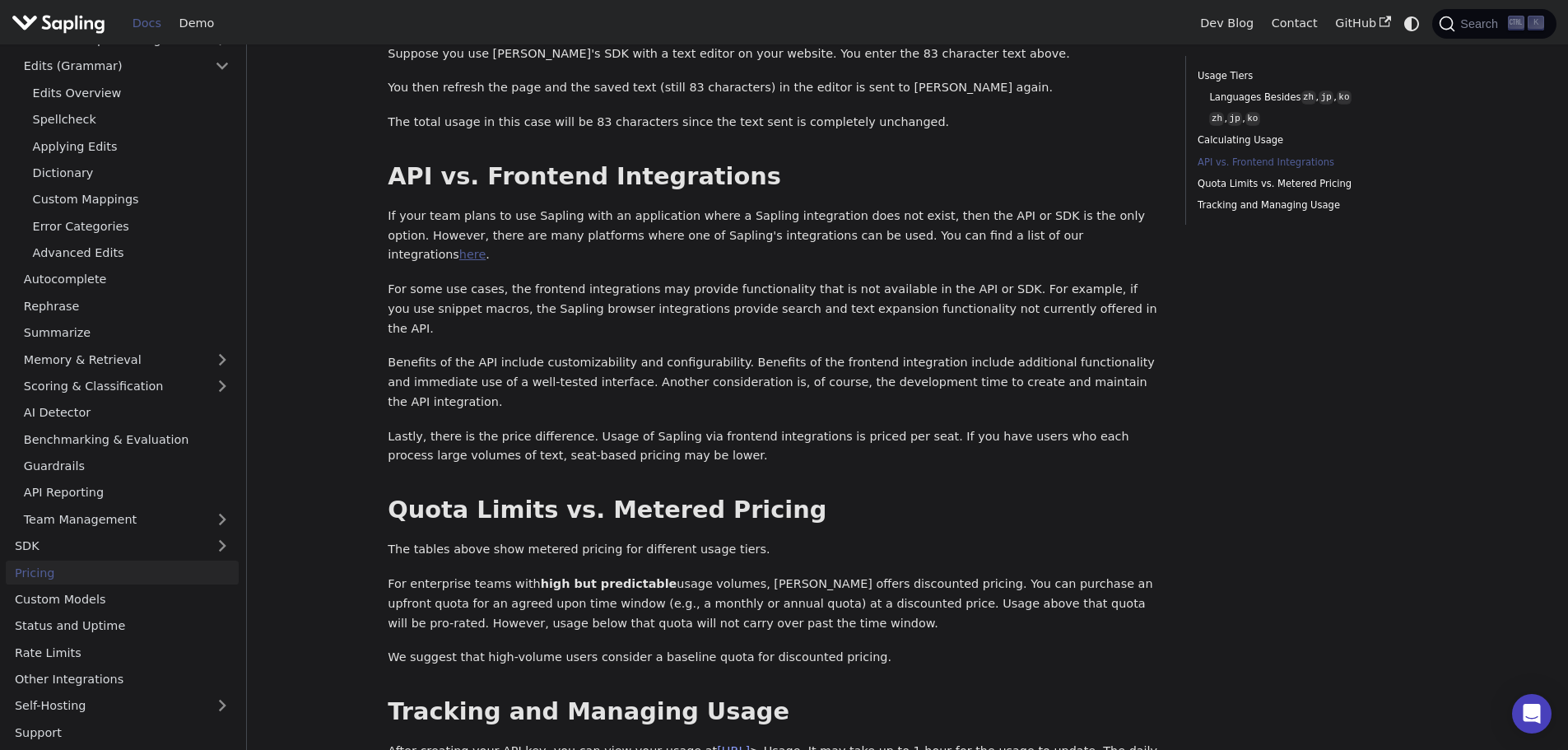
click at [485, 248] on link "here" at bounding box center [472, 254] width 26 height 13
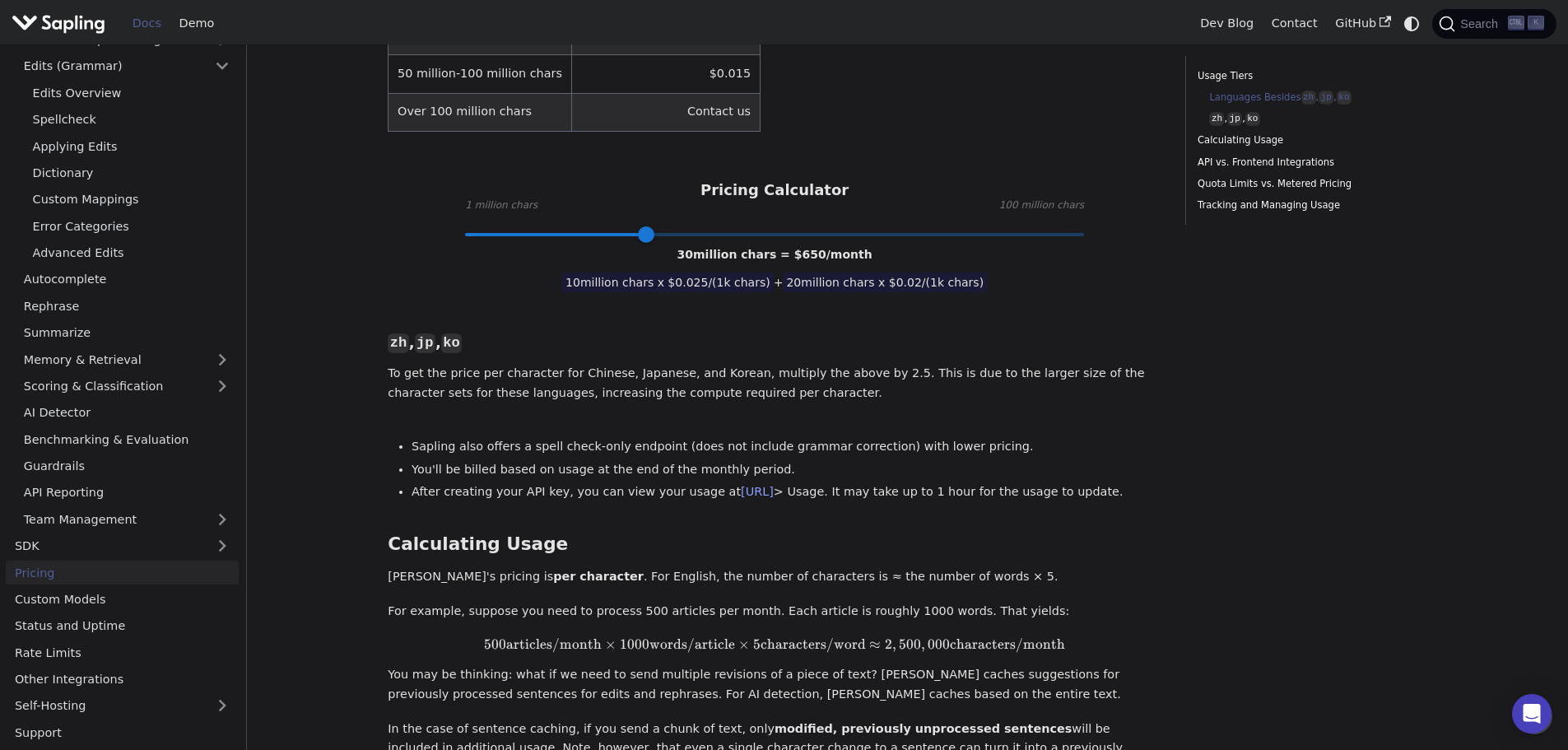
scroll to position [494, 0]
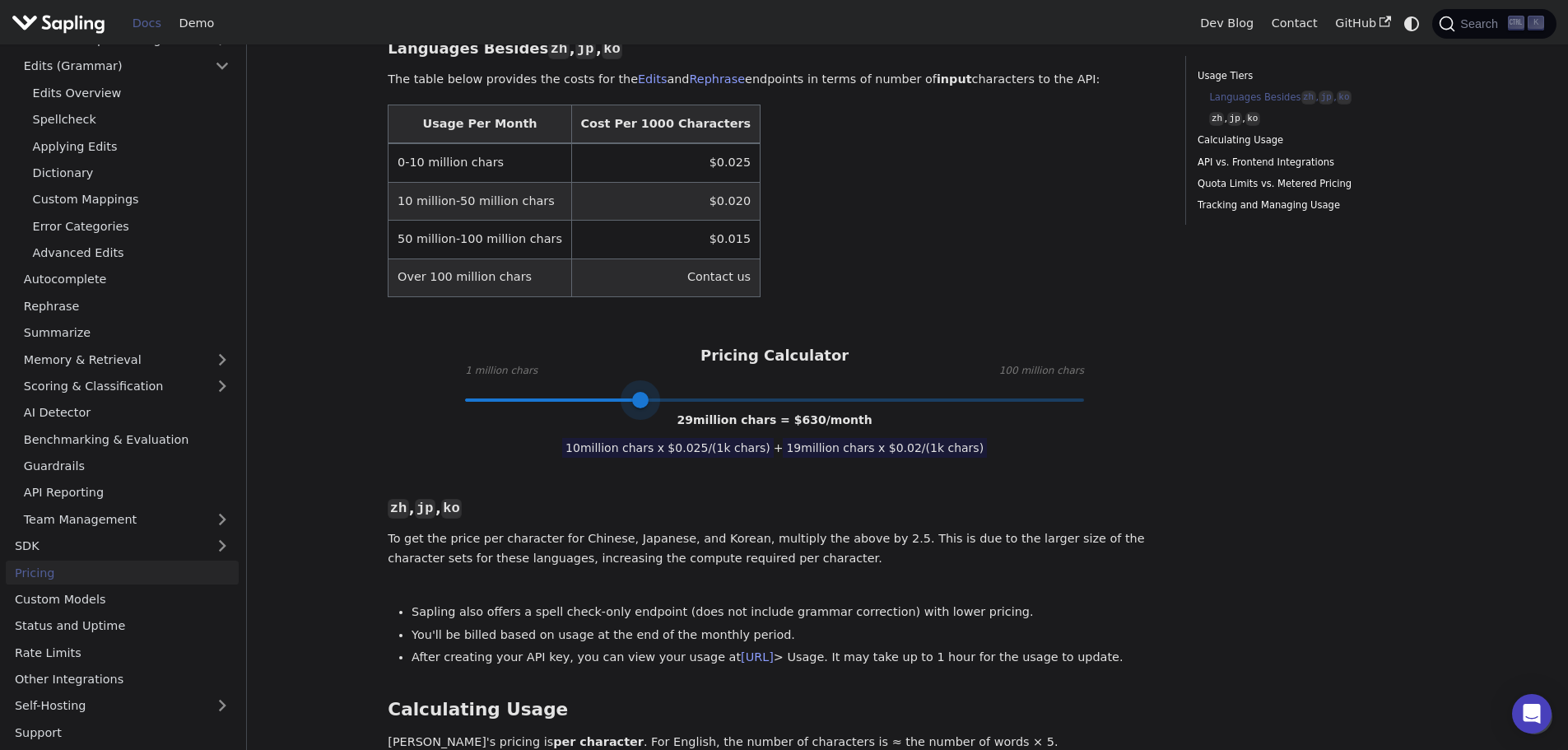
type input "30"
drag, startPoint x: 647, startPoint y: 353, endPoint x: 646, endPoint y: 390, distance: 37.0
click at [646, 390] on div "Languages Besides zh , jp , ko ​ The table below provides the costs for the Edi…" at bounding box center [774, 693] width 773 height 1348
